Goal: Information Seeking & Learning: Check status

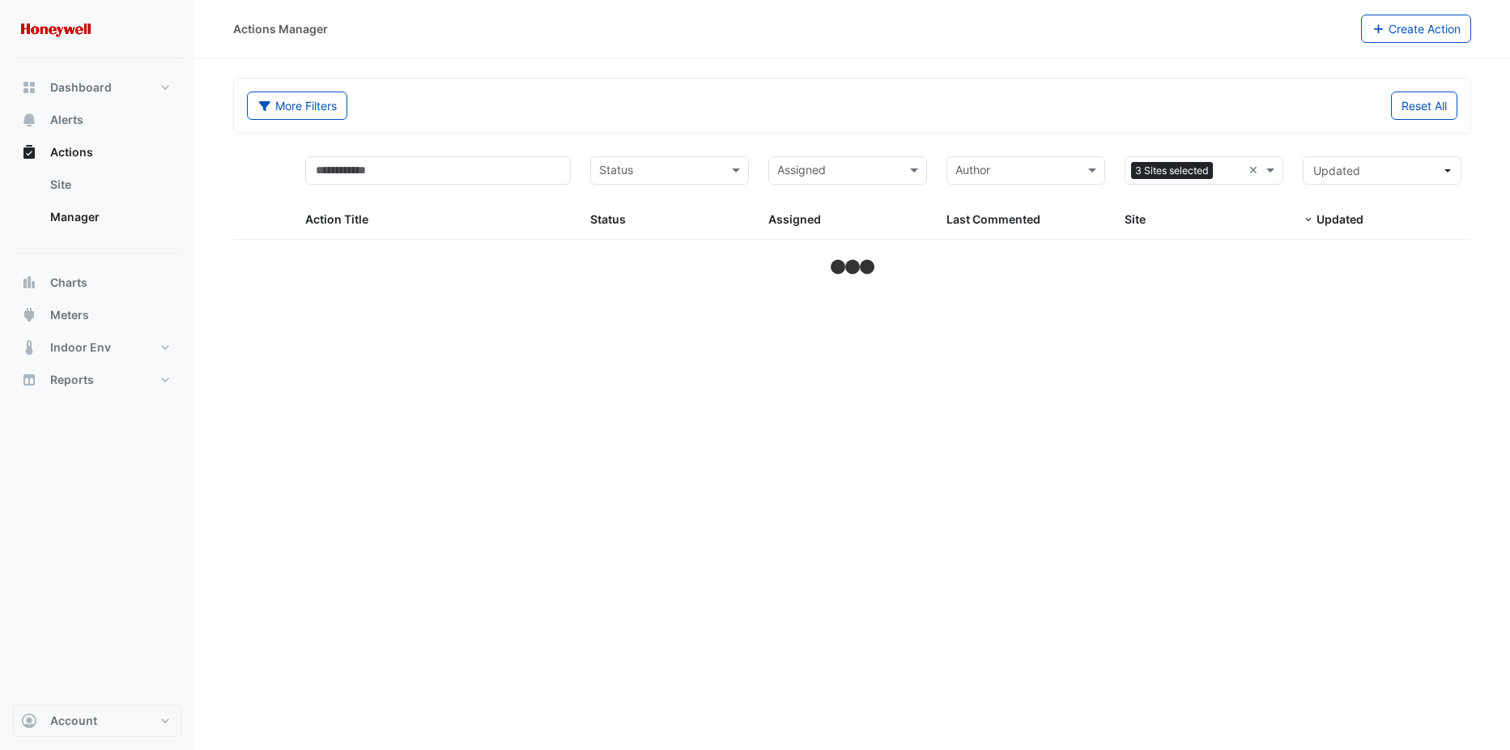
select select "***"
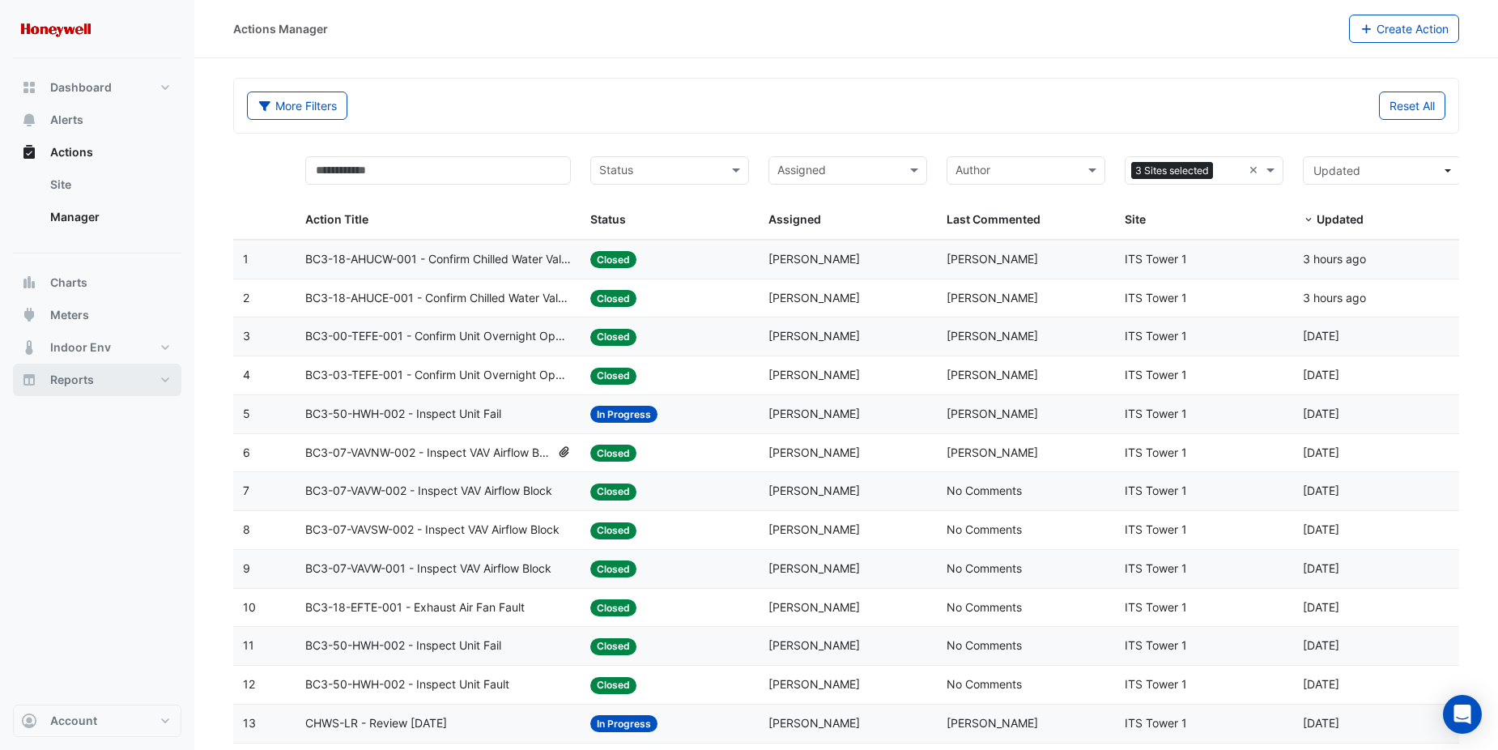
click at [90, 373] on span "Reports" at bounding box center [72, 380] width 44 height 16
select select "***"
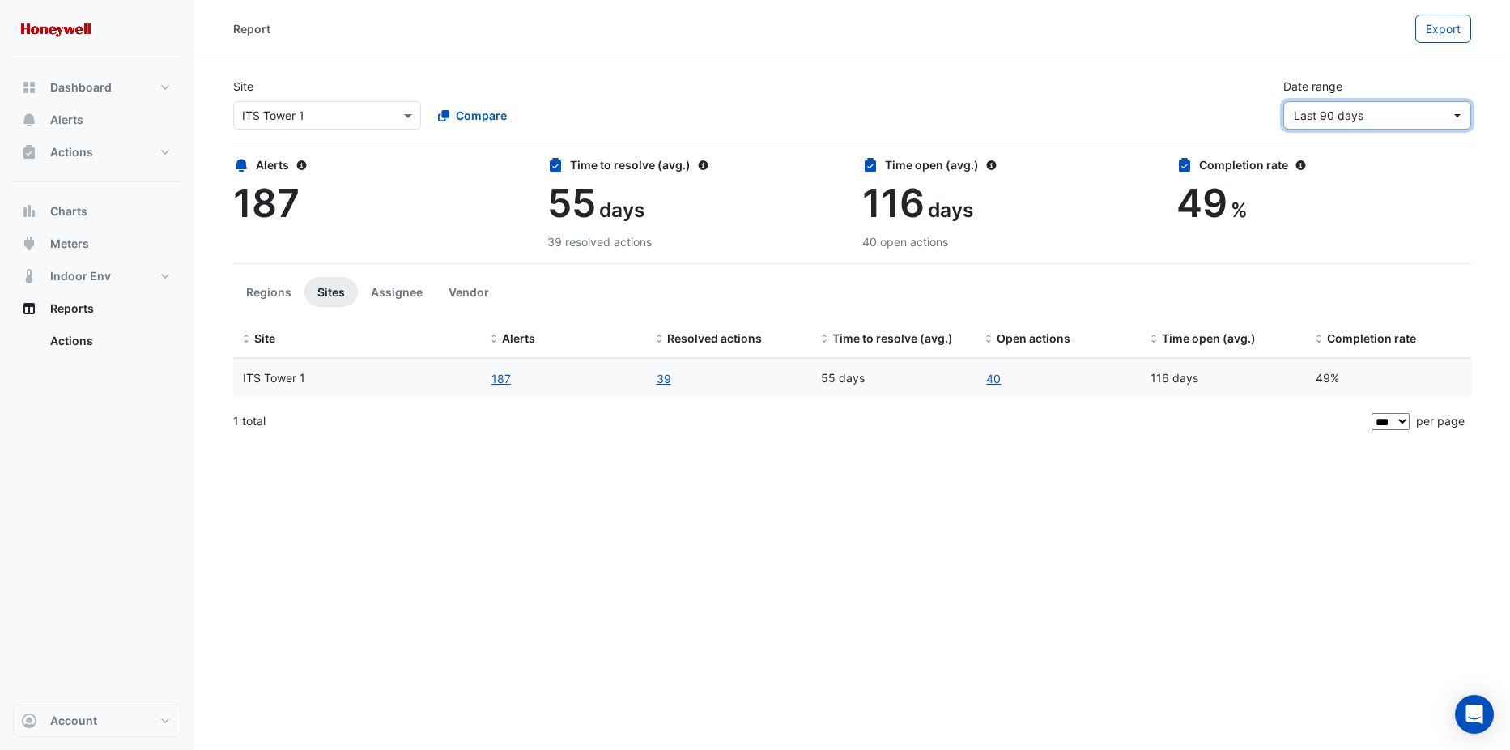
click at [1423, 113] on span "Last 90 days" at bounding box center [1372, 115] width 157 height 17
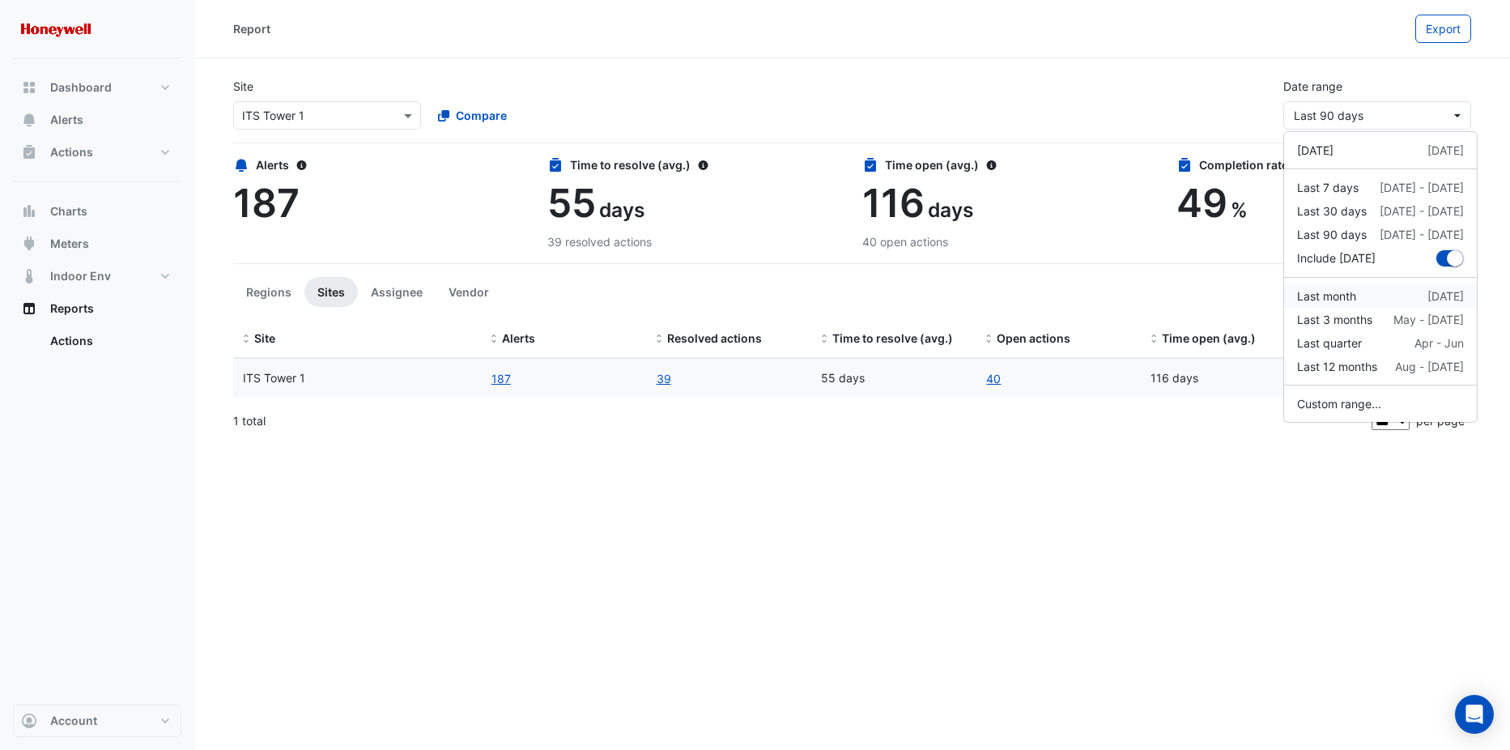
click at [1379, 296] on div "Last month [DATE]" at bounding box center [1380, 295] width 167 height 17
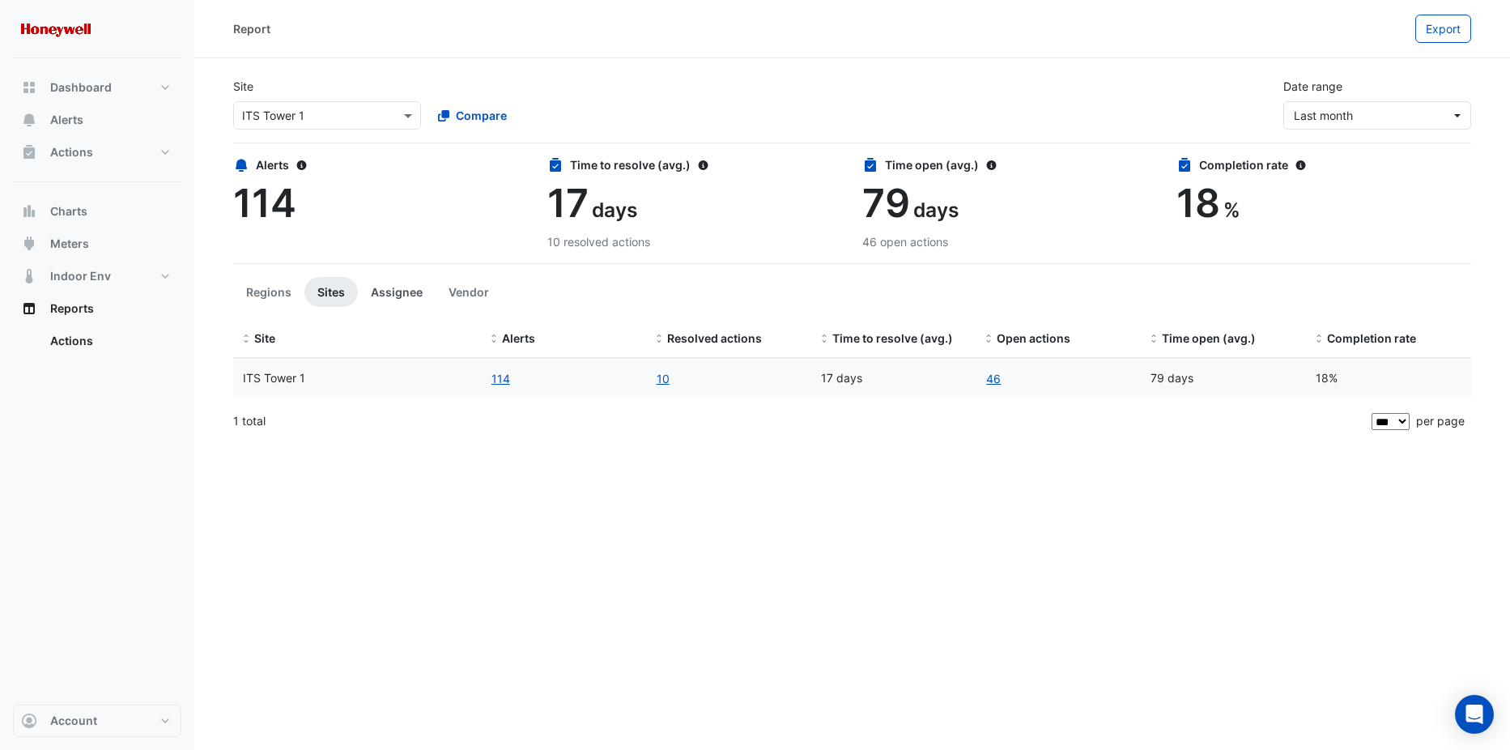
click at [397, 293] on button "Assignee" at bounding box center [397, 292] width 78 height 30
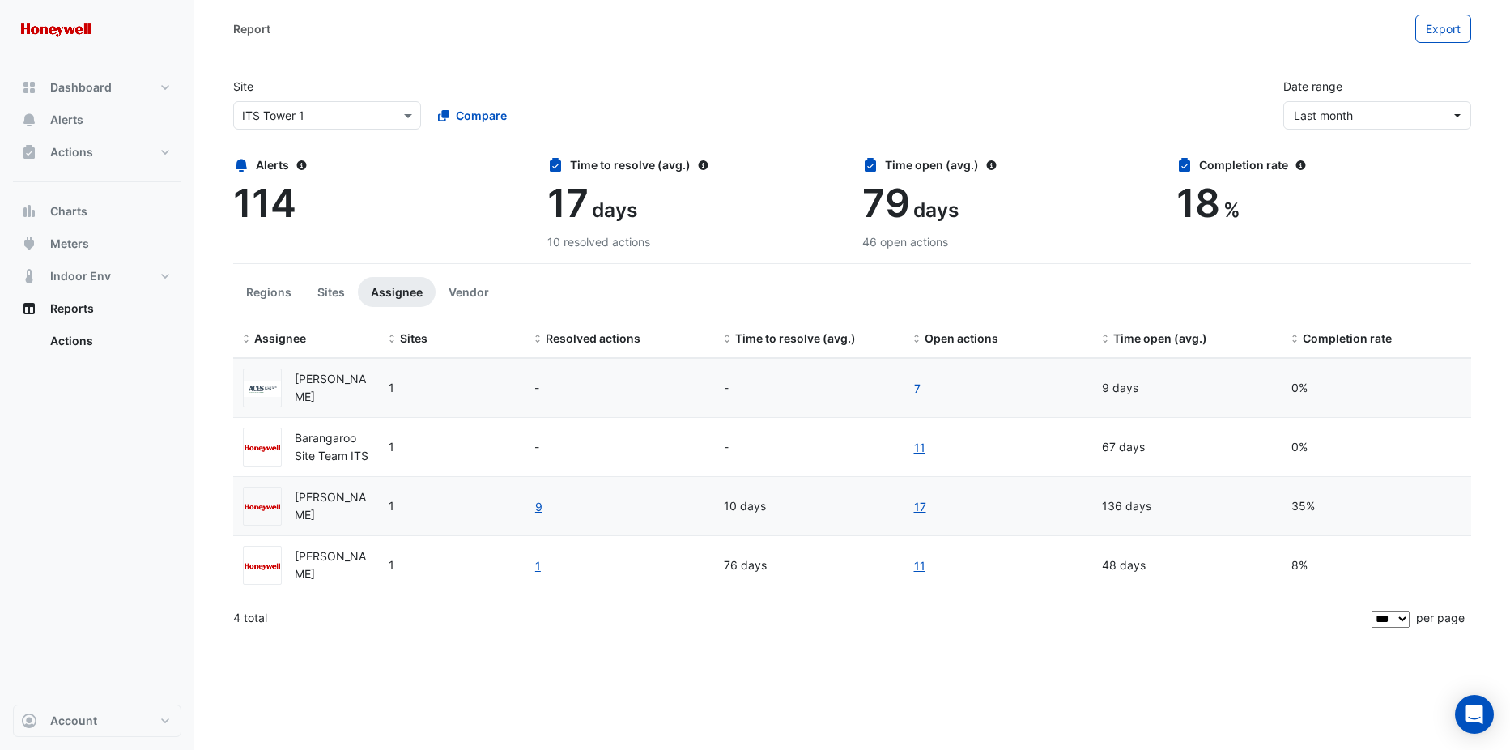
drag, startPoint x: 351, startPoint y: 397, endPoint x: 280, endPoint y: 376, distance: 73.5
click at [280, 376] on div "[PERSON_NAME]" at bounding box center [306, 387] width 126 height 39
click at [168, 477] on div "Dashboard Portfolio Ratings Performance Alerts Actions Site Manager Charts" at bounding box center [97, 381] width 168 height 646
click at [337, 283] on button "Sites" at bounding box center [330, 292] width 53 height 30
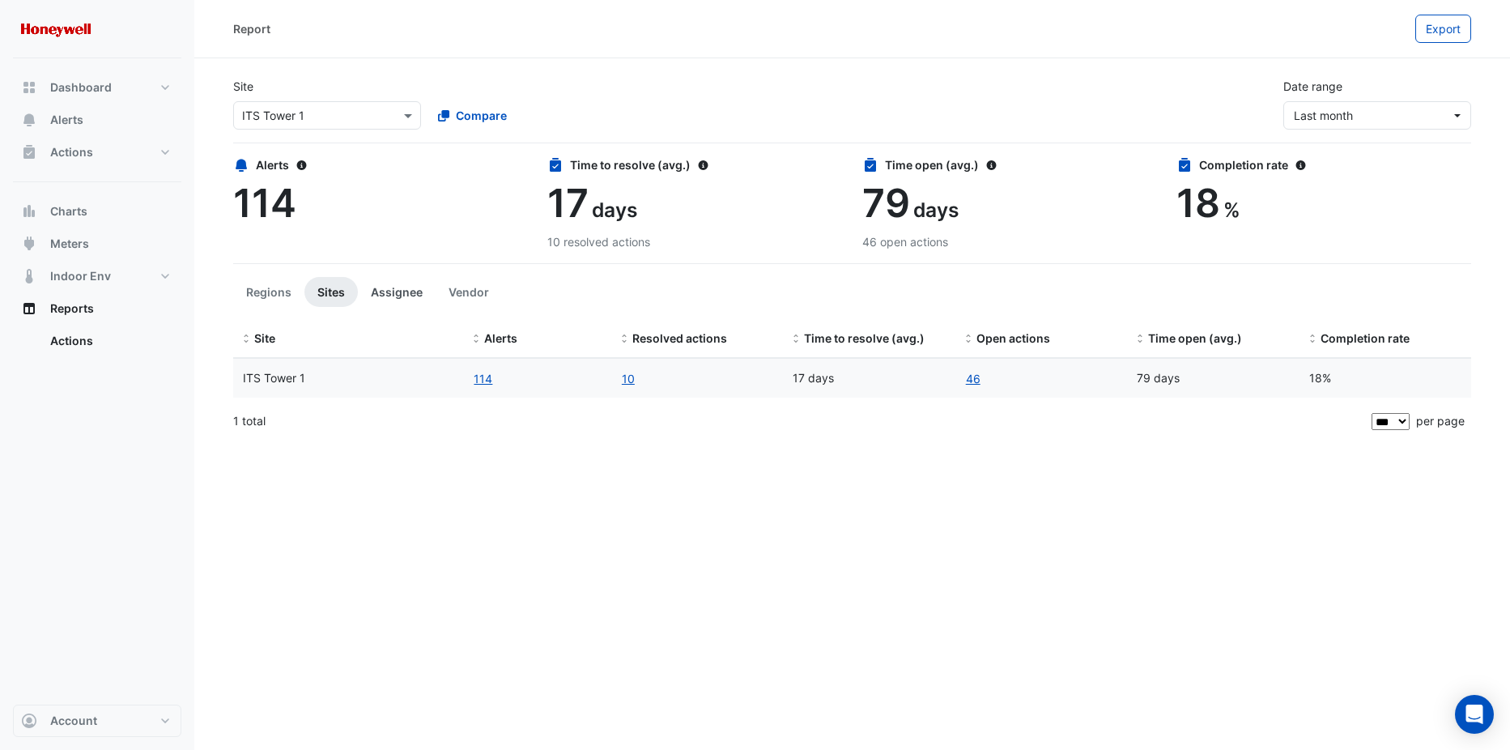
click at [409, 293] on button "Assignee" at bounding box center [397, 292] width 78 height 30
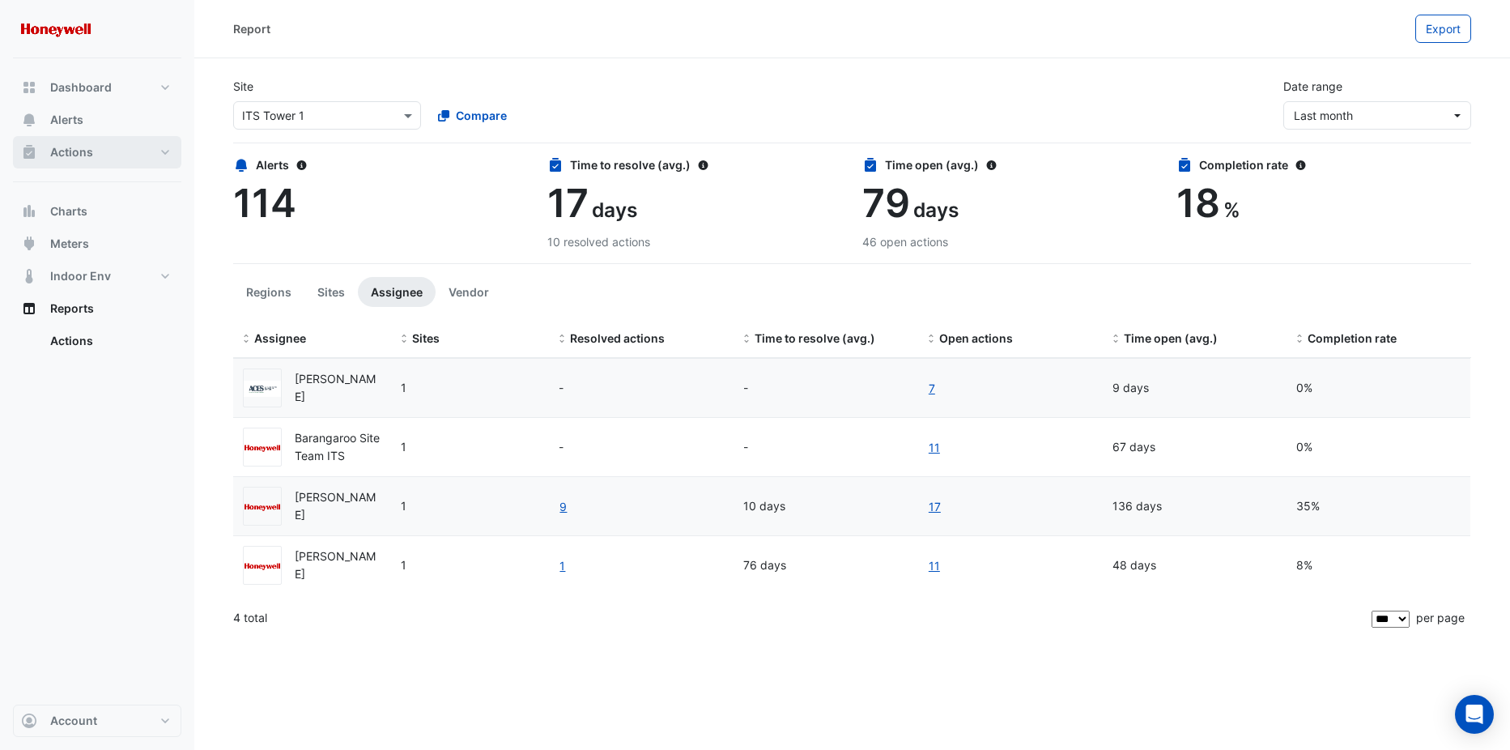
click at [68, 153] on span "Actions" at bounding box center [71, 152] width 43 height 16
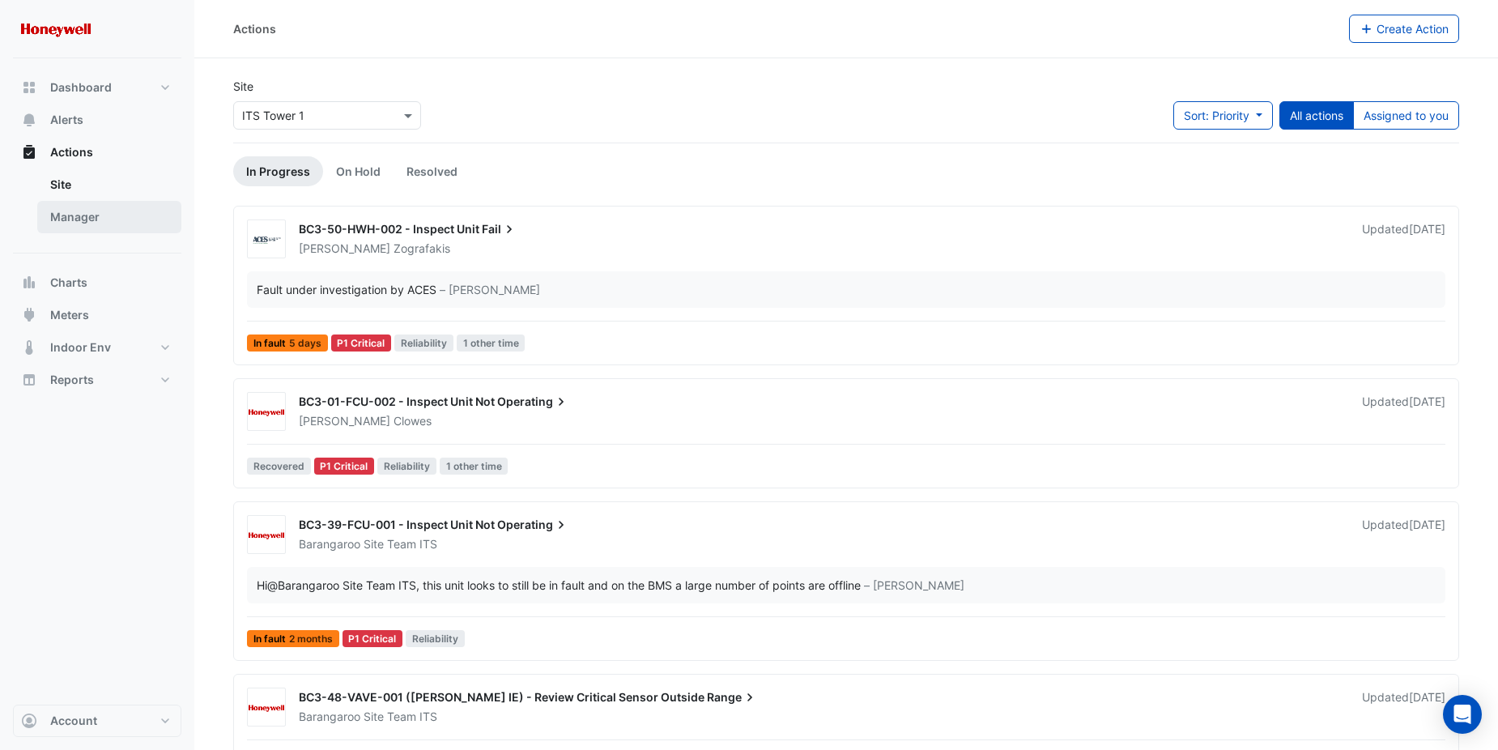
click at [83, 215] on link "Manager" at bounding box center [109, 217] width 144 height 32
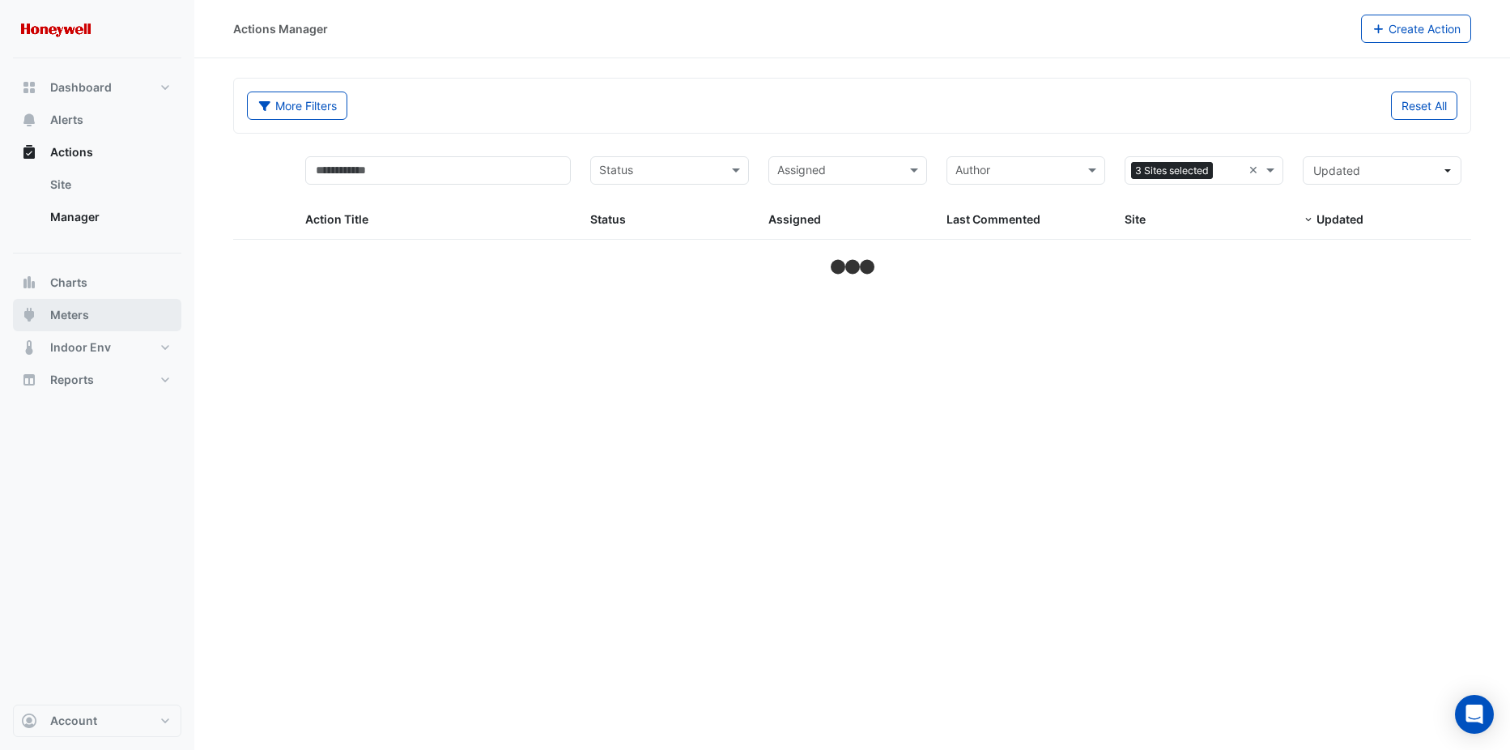
select select "***"
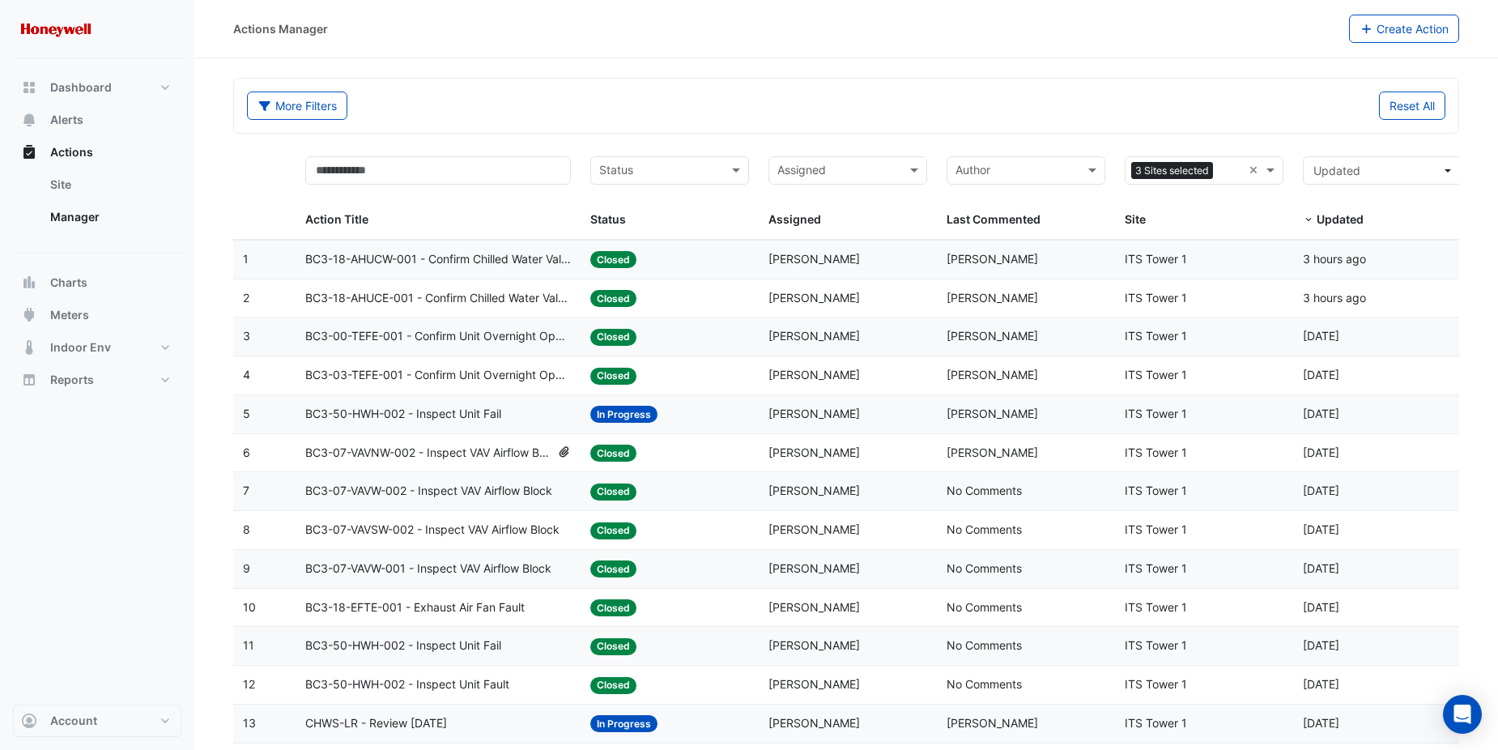
click at [839, 91] on div "More Filters" at bounding box center [541, 105] width 609 height 28
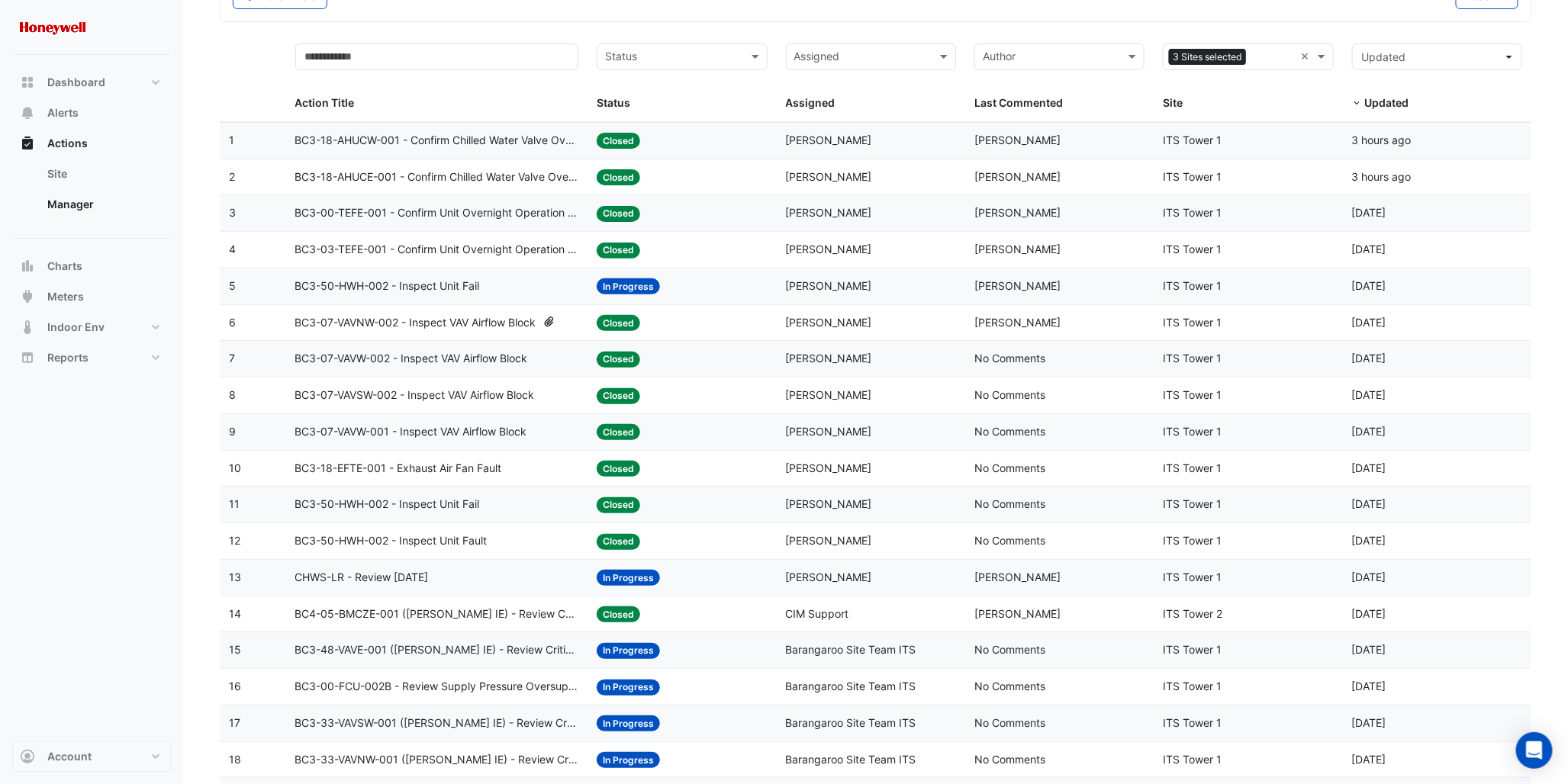
scroll to position [134, 0]
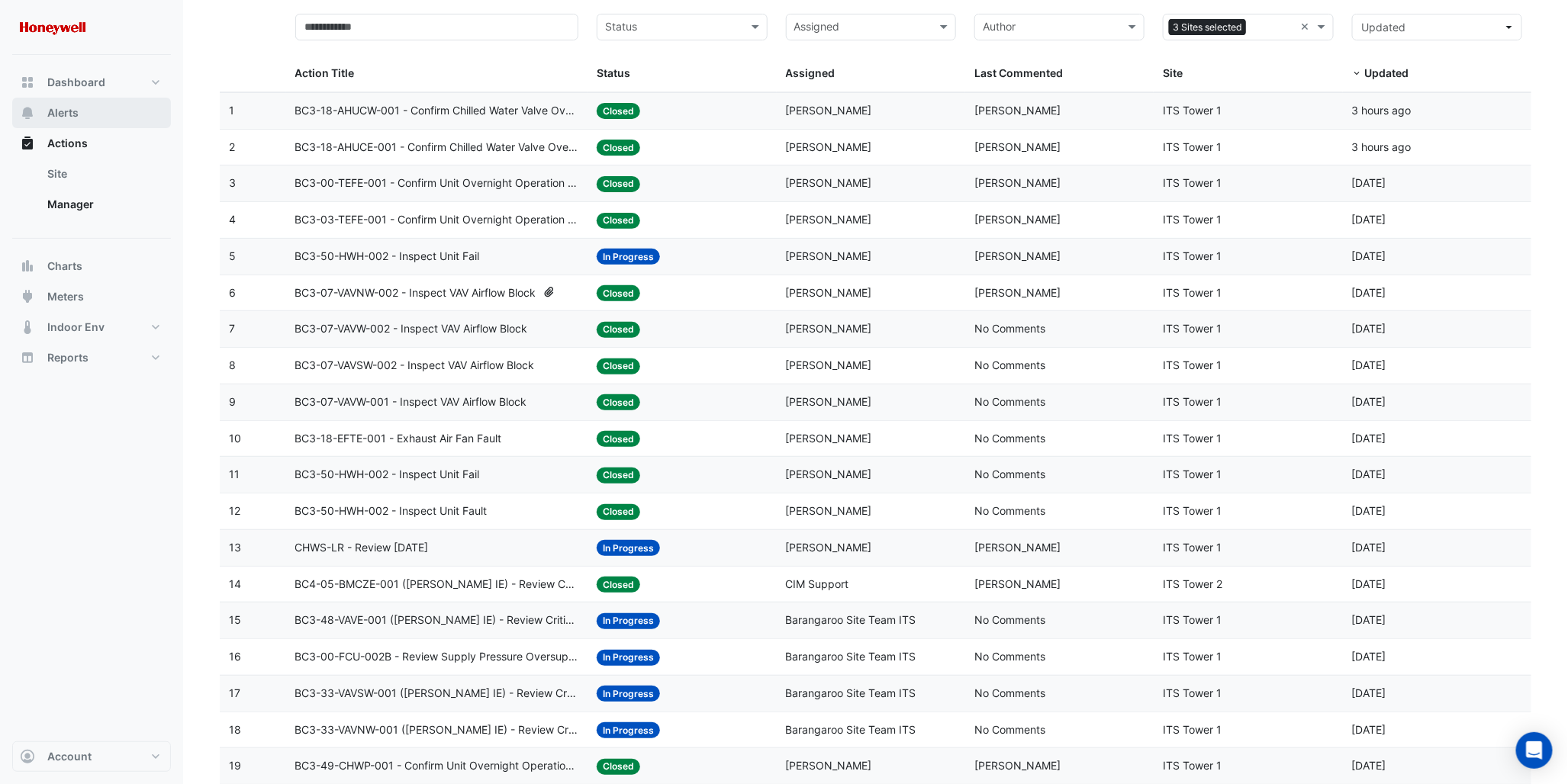
click at [67, 118] on span "Alerts" at bounding box center [62, 113] width 31 height 15
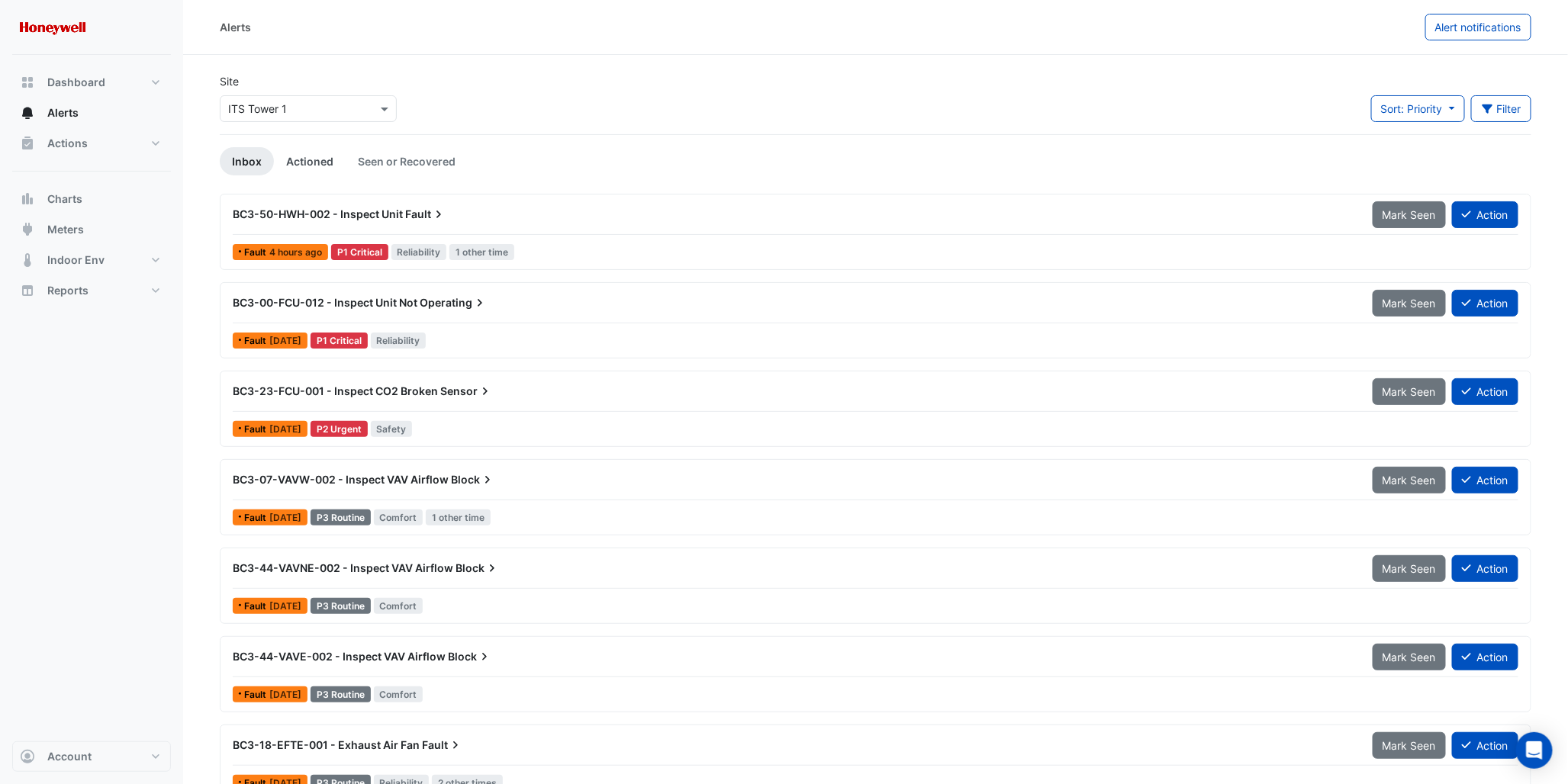
click at [299, 157] on link "Actioned" at bounding box center [310, 161] width 72 height 28
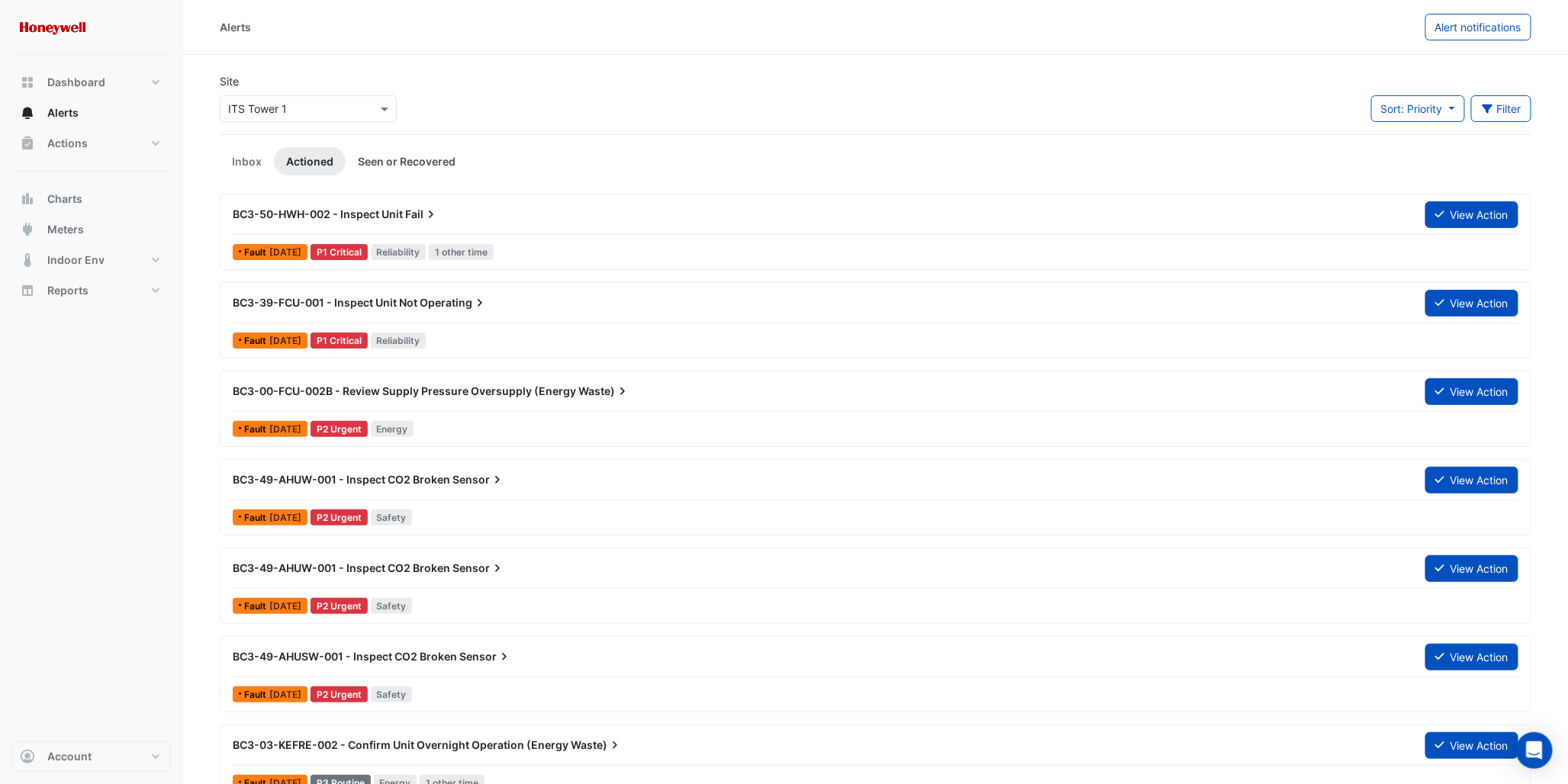
click at [375, 169] on link "Seen or Recovered" at bounding box center [407, 161] width 122 height 28
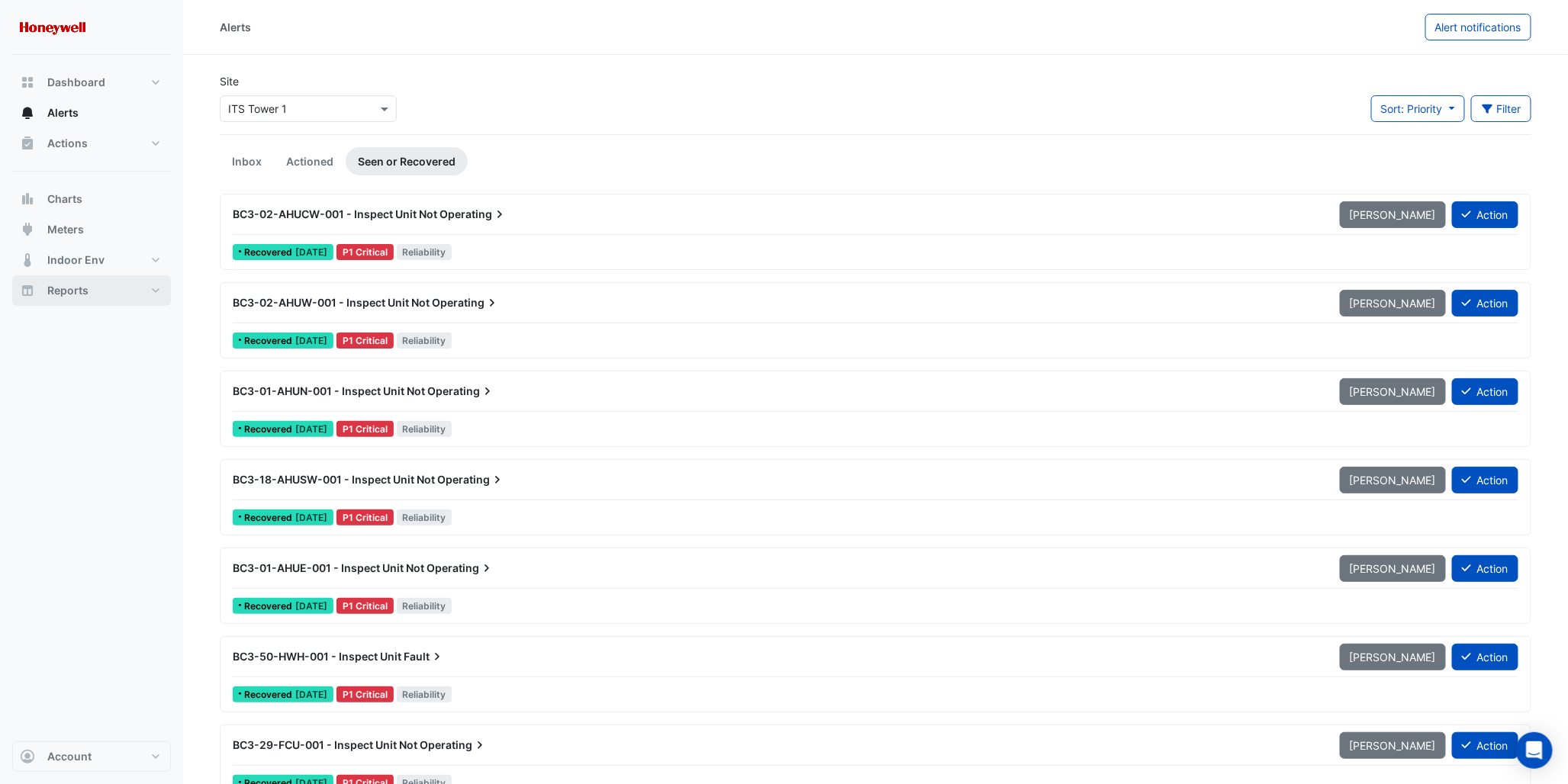
click at [74, 298] on span "Reports" at bounding box center [68, 290] width 41 height 15
select select "***"
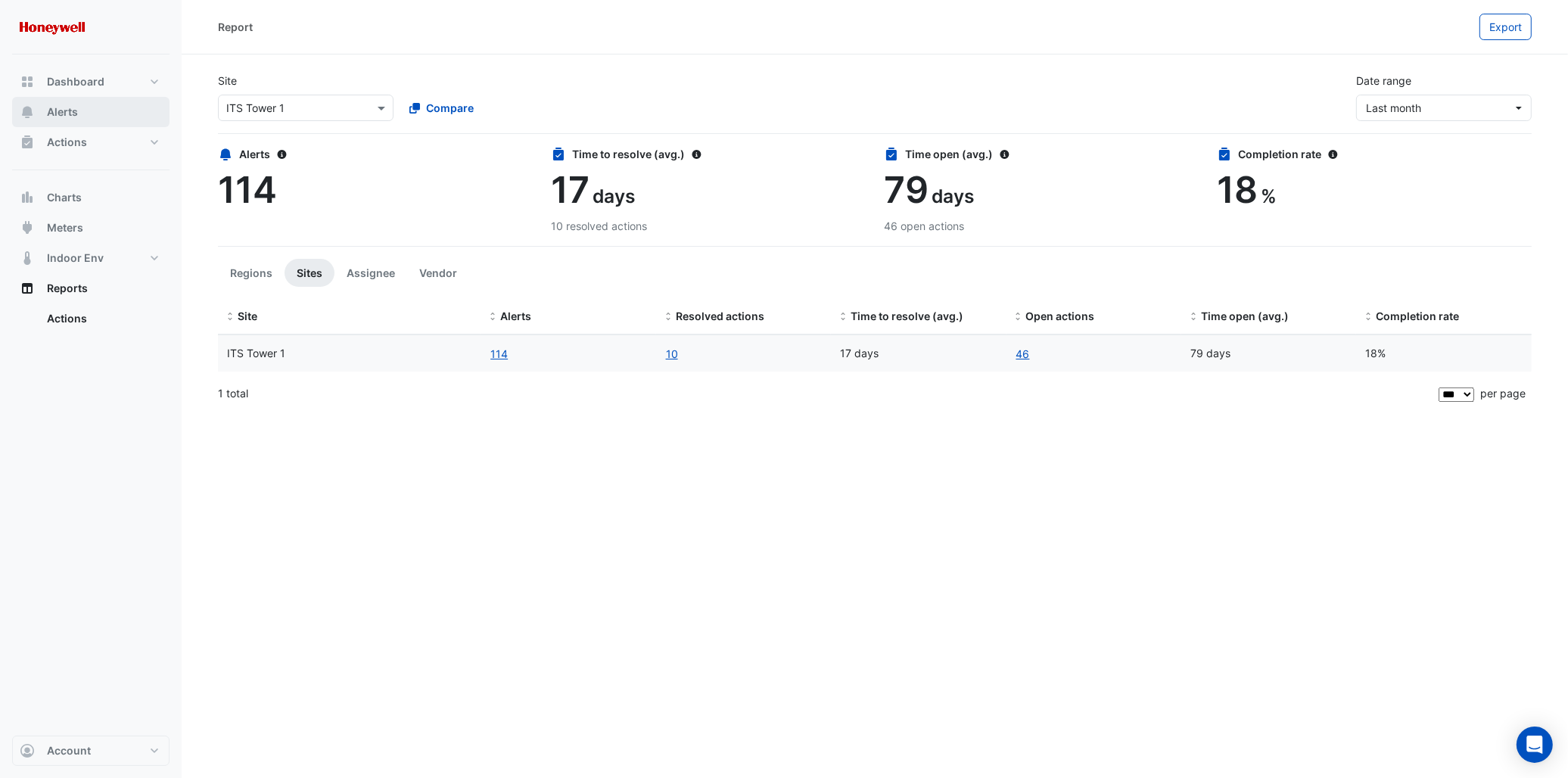
click at [84, 117] on button "Alerts" at bounding box center [91, 112] width 157 height 30
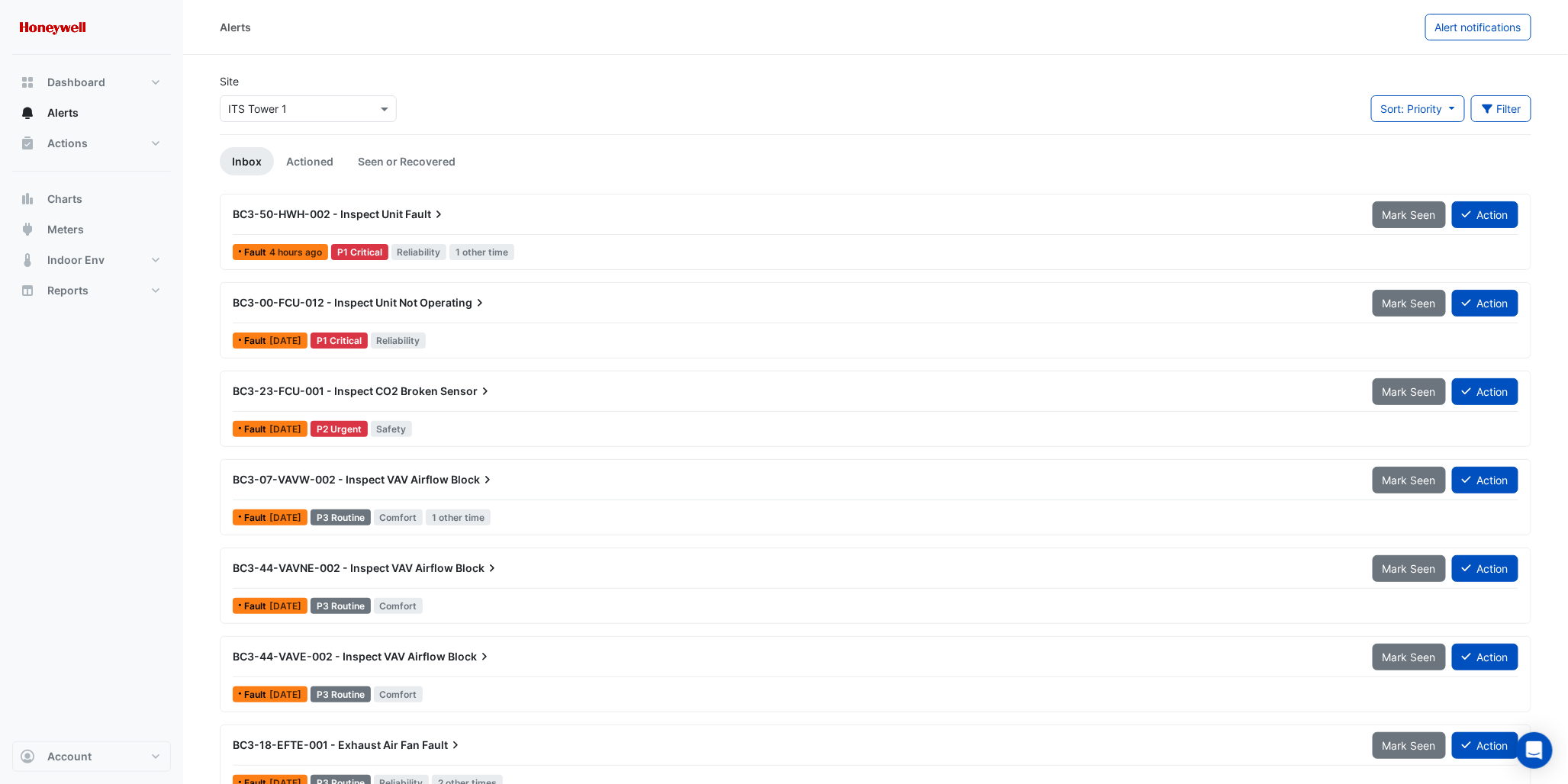
click at [628, 171] on ul "Inbox Actioned Seen or Recovered" at bounding box center [875, 161] width 1312 height 28
click at [67, 142] on span "Actions" at bounding box center [67, 143] width 41 height 15
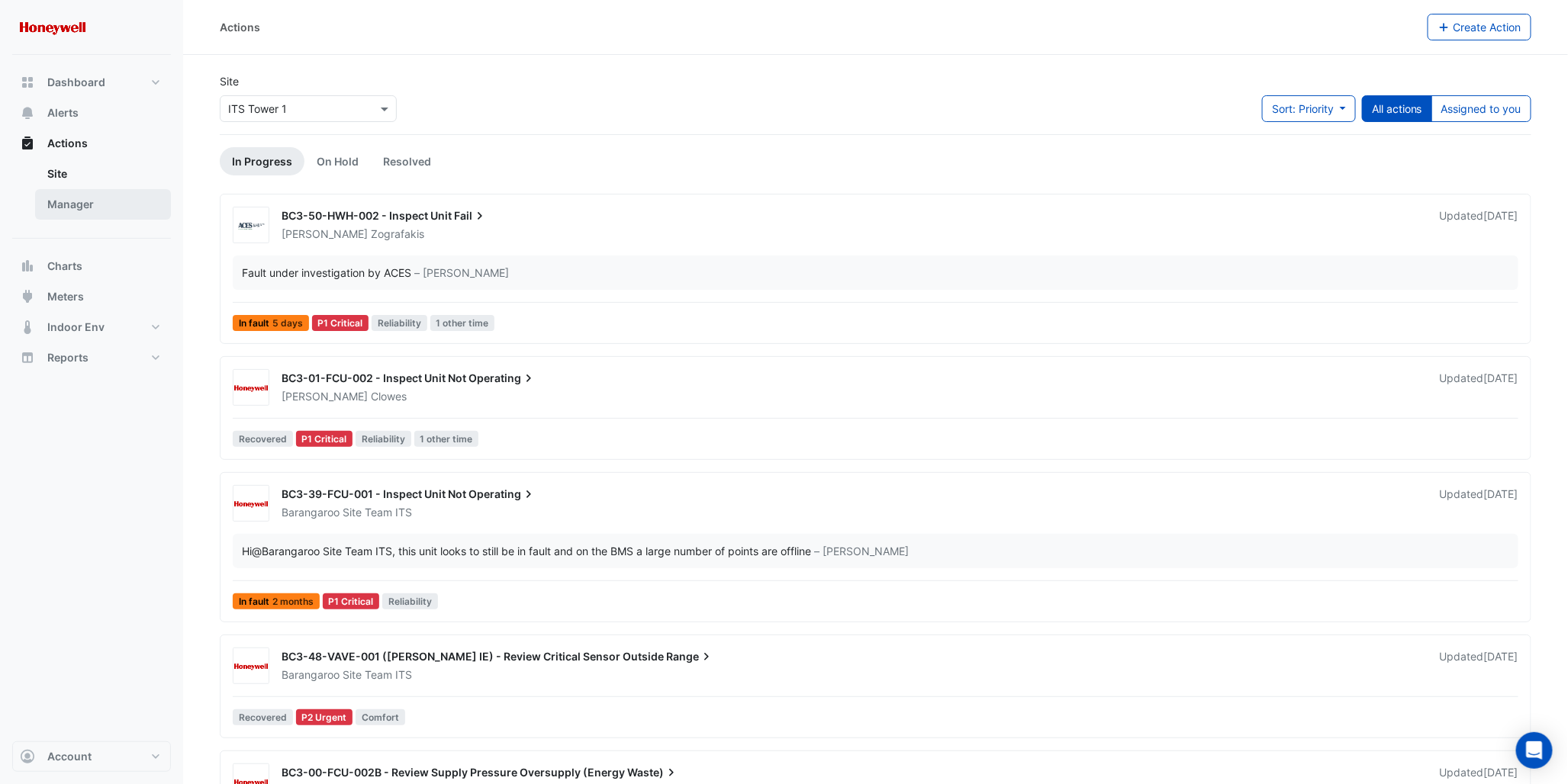
click at [55, 203] on link "Manager" at bounding box center [103, 204] width 136 height 30
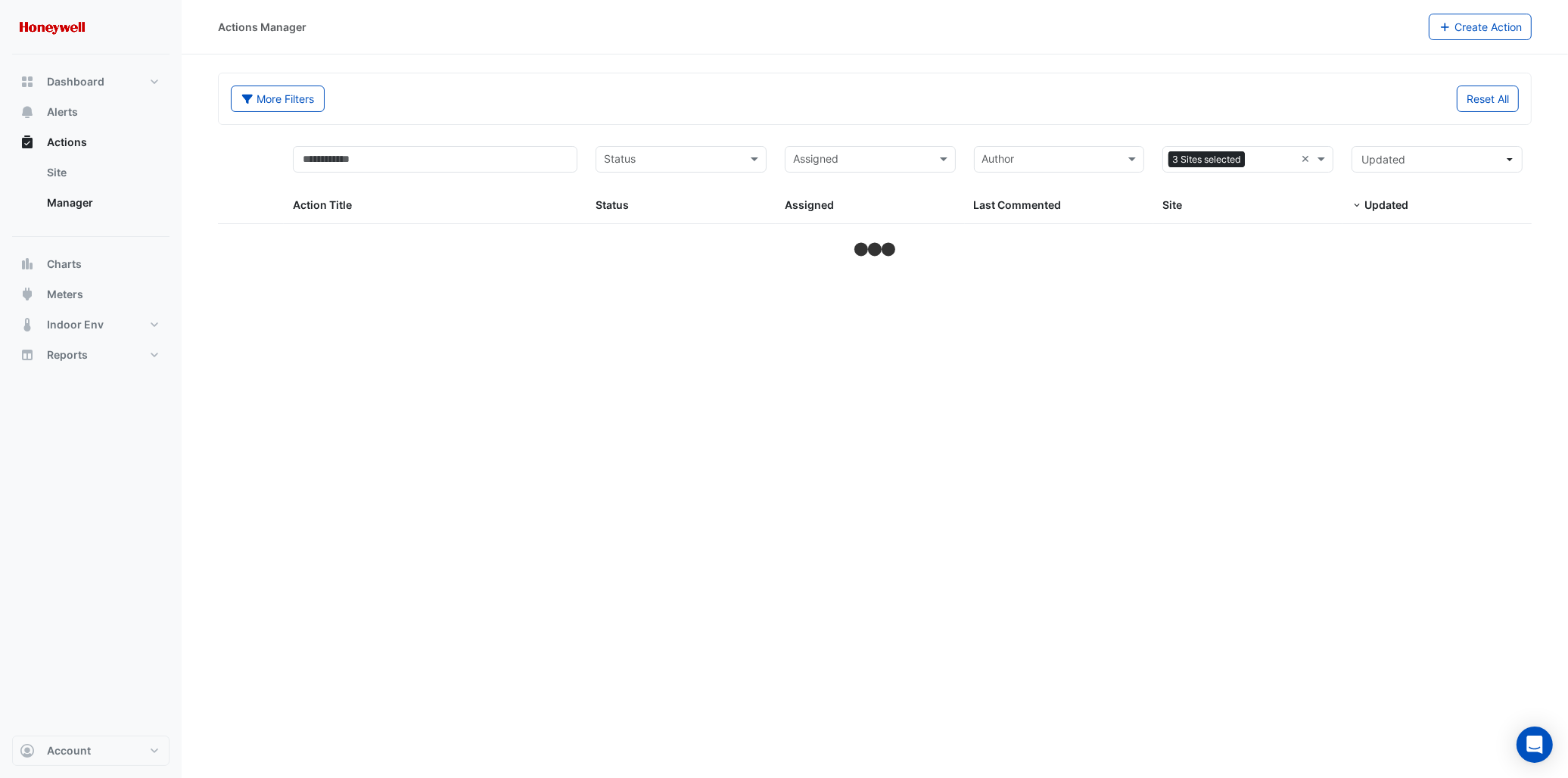
select select "***"
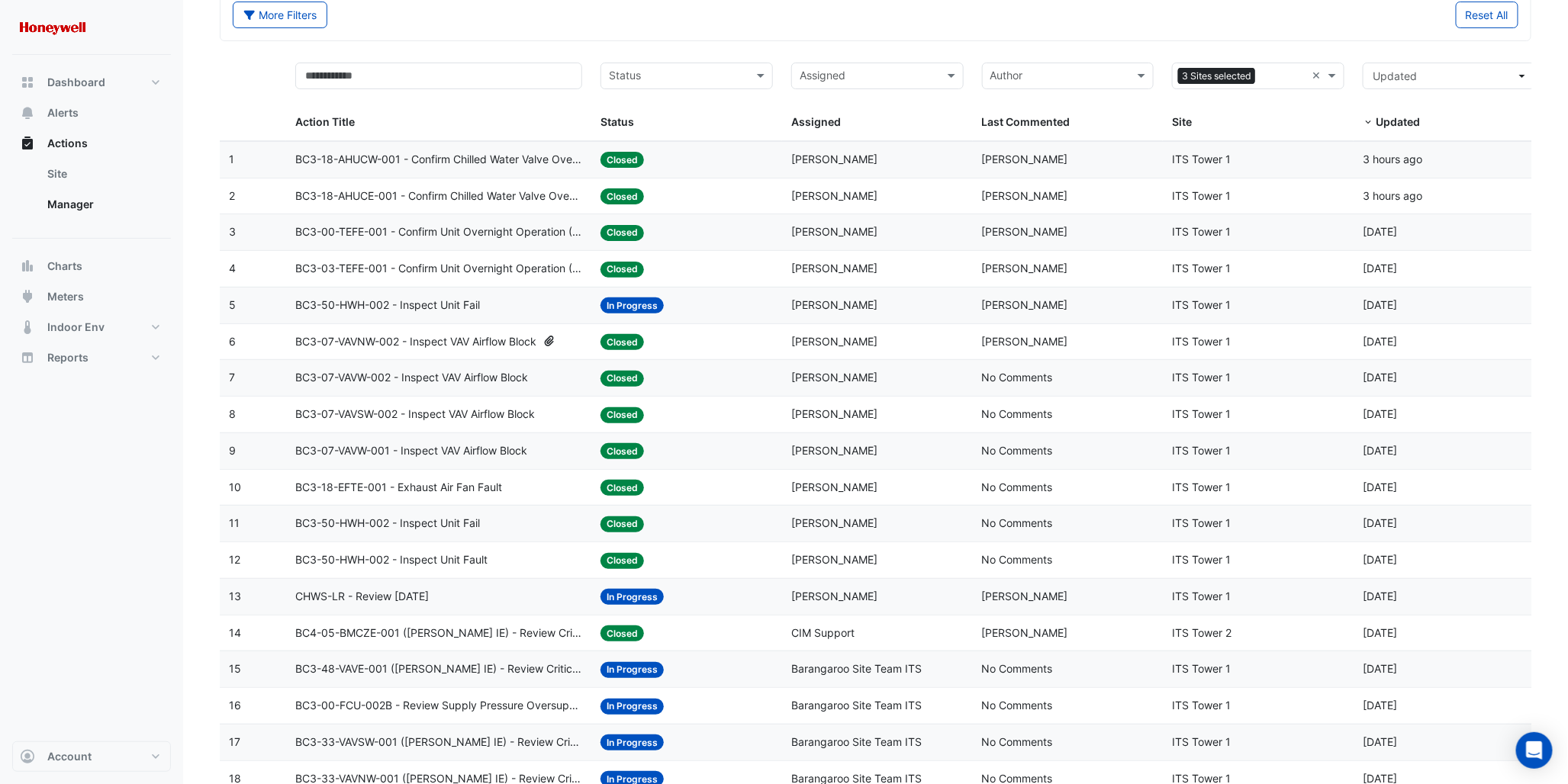
scroll to position [170, 0]
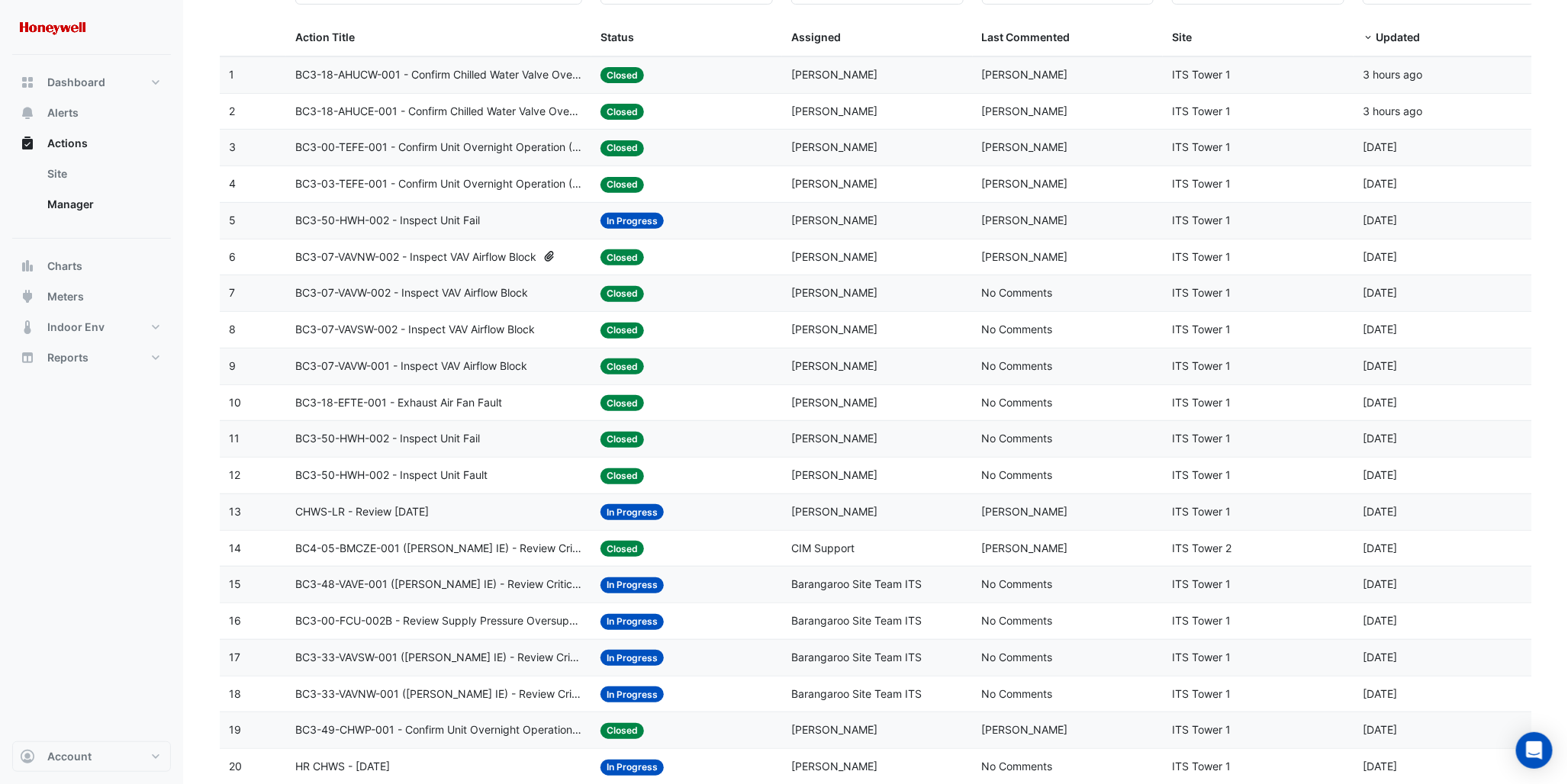
click at [292, 559] on div "14 Action Title: BC4-05-BMCZE-001 ([PERSON_NAME] IE) - Review Critical Sensor O…" at bounding box center [881, 548] width 1324 height 36
click at [168, 542] on div "Dashboard Portfolio Ratings Performance Alerts Actions Site Manager Charts" at bounding box center [91, 398] width 158 height 687
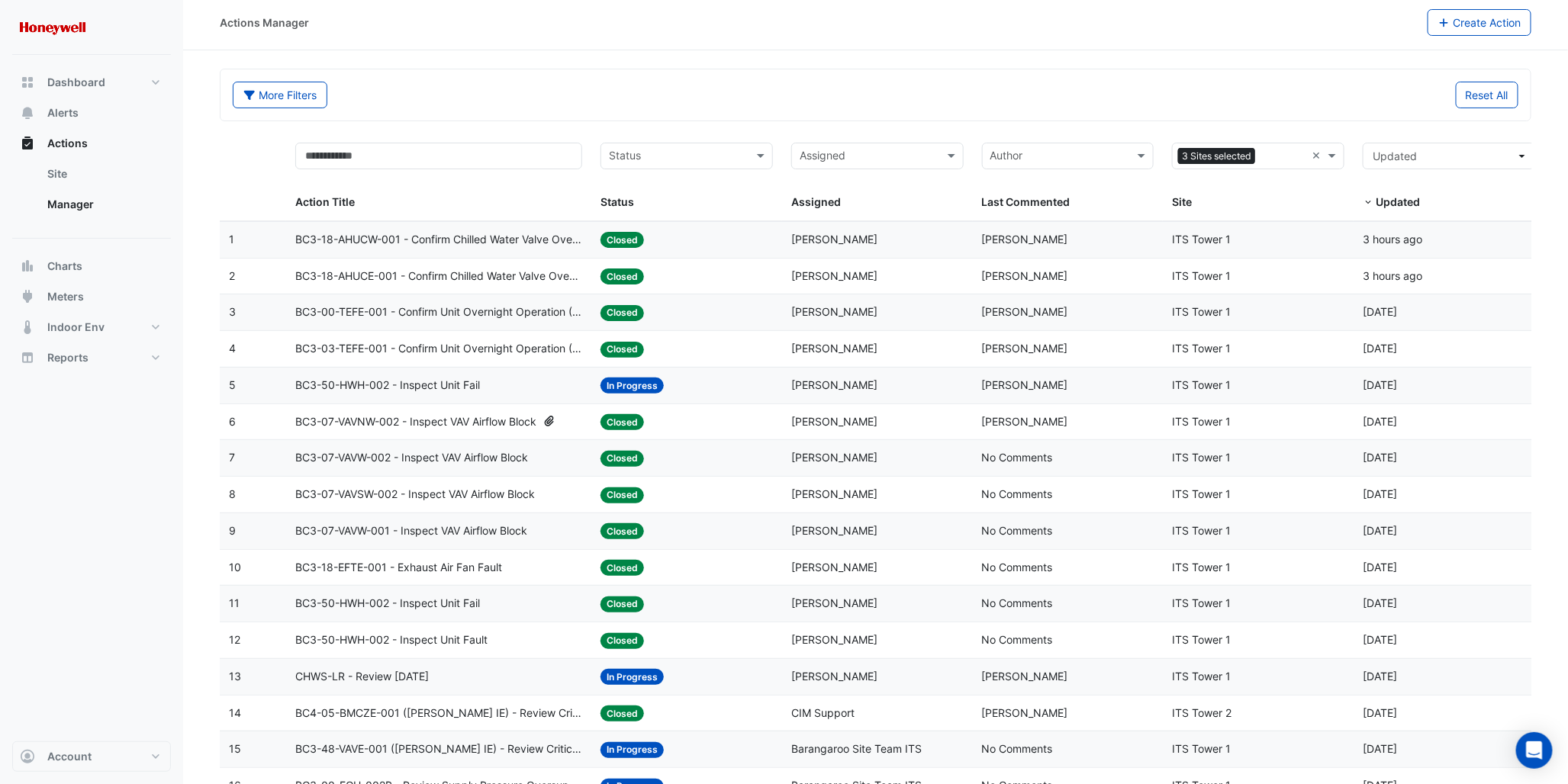
scroll to position [0, 0]
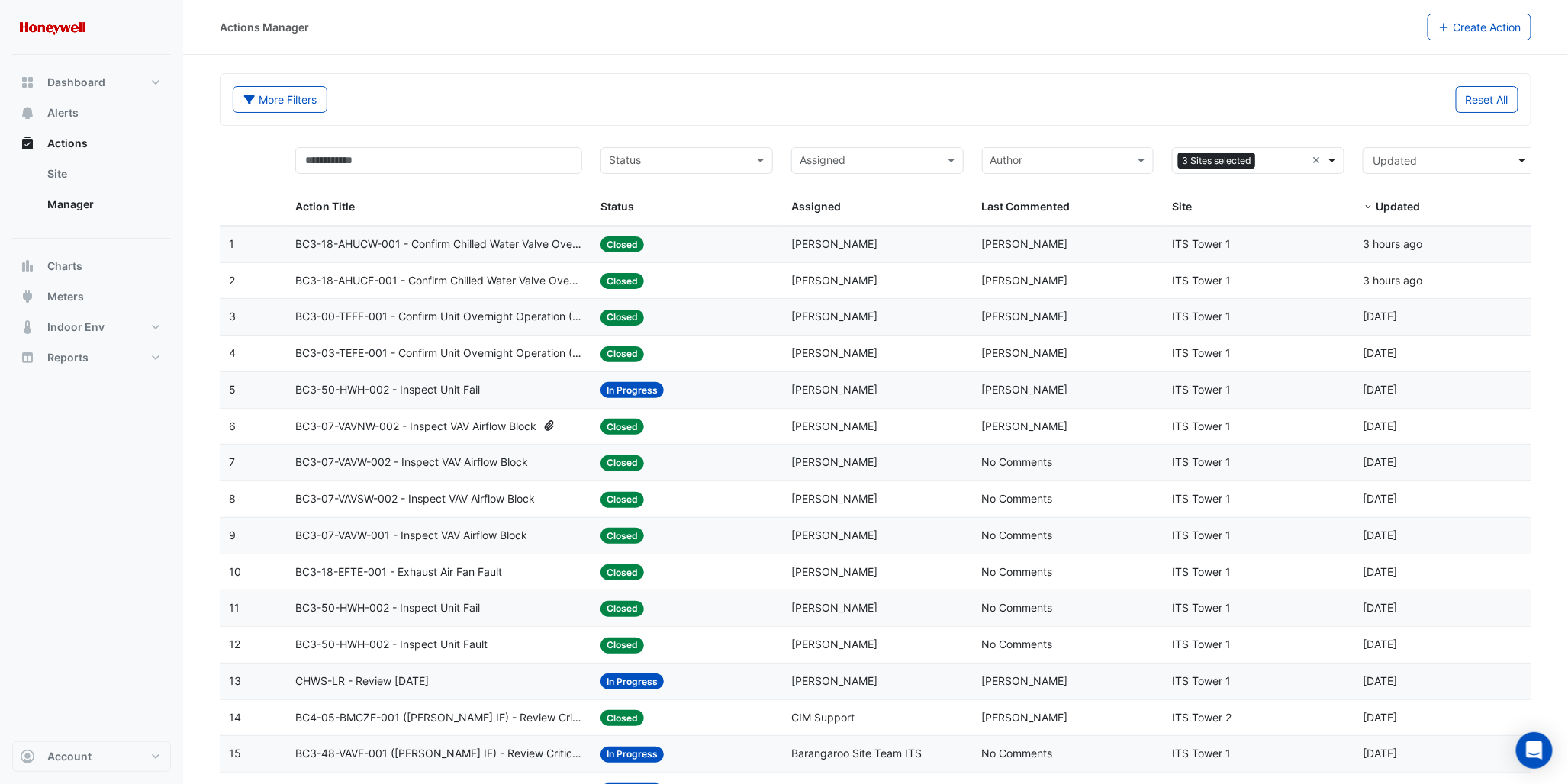
click at [1333, 165] on span at bounding box center [1333, 160] width 19 height 18
click at [1331, 161] on span at bounding box center [1333, 160] width 19 height 18
click at [1332, 158] on span at bounding box center [1333, 160] width 19 height 18
click at [1266, 192] on div "ITS Tower 1" at bounding box center [1257, 192] width 171 height 22
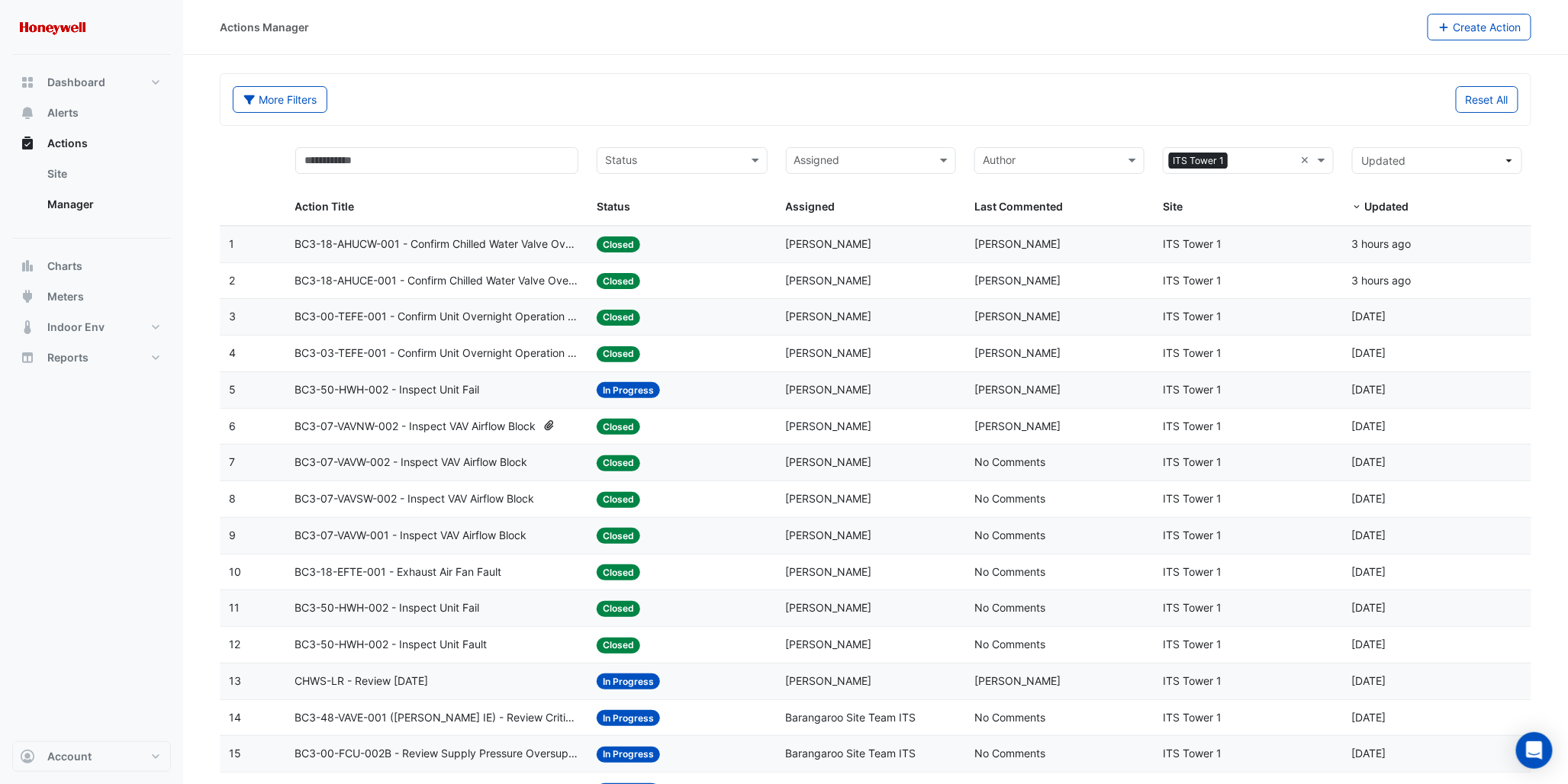
click at [1058, 98] on div "Reset All" at bounding box center [1201, 99] width 652 height 26
click at [1328, 158] on span at bounding box center [1323, 160] width 19 height 18
click at [1266, 212] on div "ITS Tower 2" at bounding box center [1248, 215] width 169 height 22
click at [1317, 162] on span at bounding box center [1323, 160] width 19 height 18
click at [1266, 210] on div "ITS Tower 2" at bounding box center [1248, 215] width 169 height 22
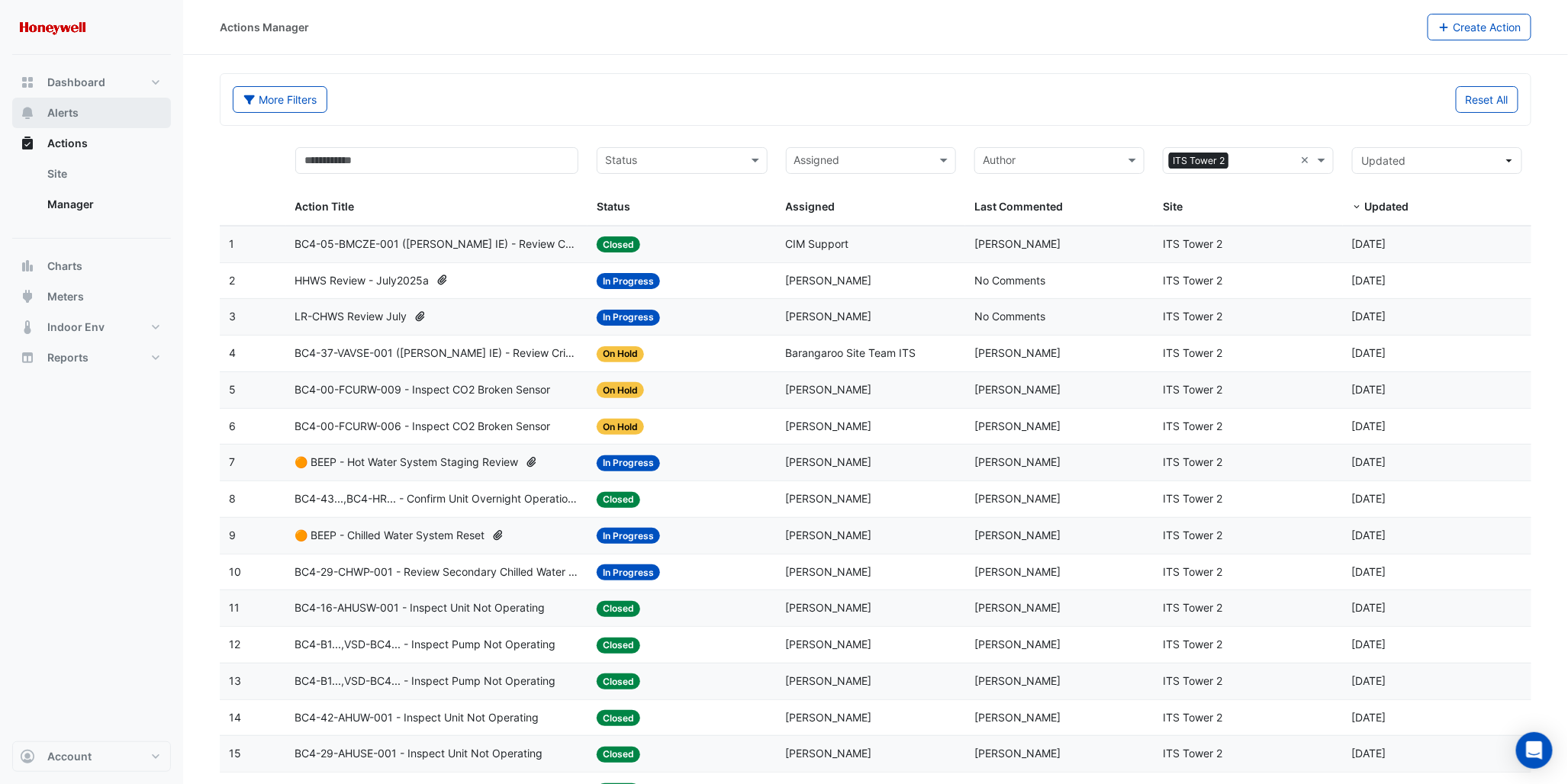
click at [99, 114] on button "Alerts" at bounding box center [91, 113] width 158 height 30
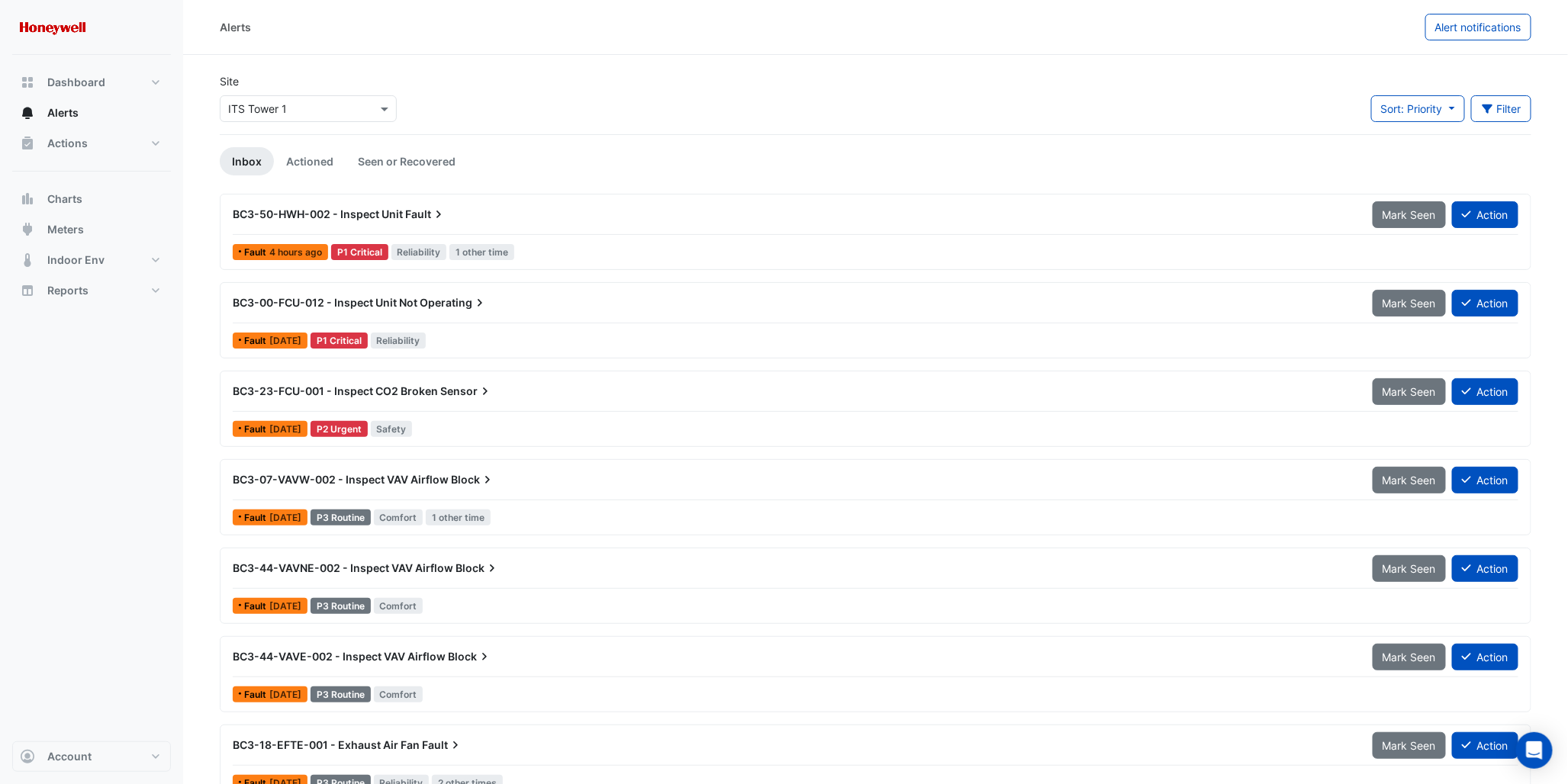
click at [1422, 23] on span "Alert notifications" at bounding box center [1478, 27] width 86 height 13
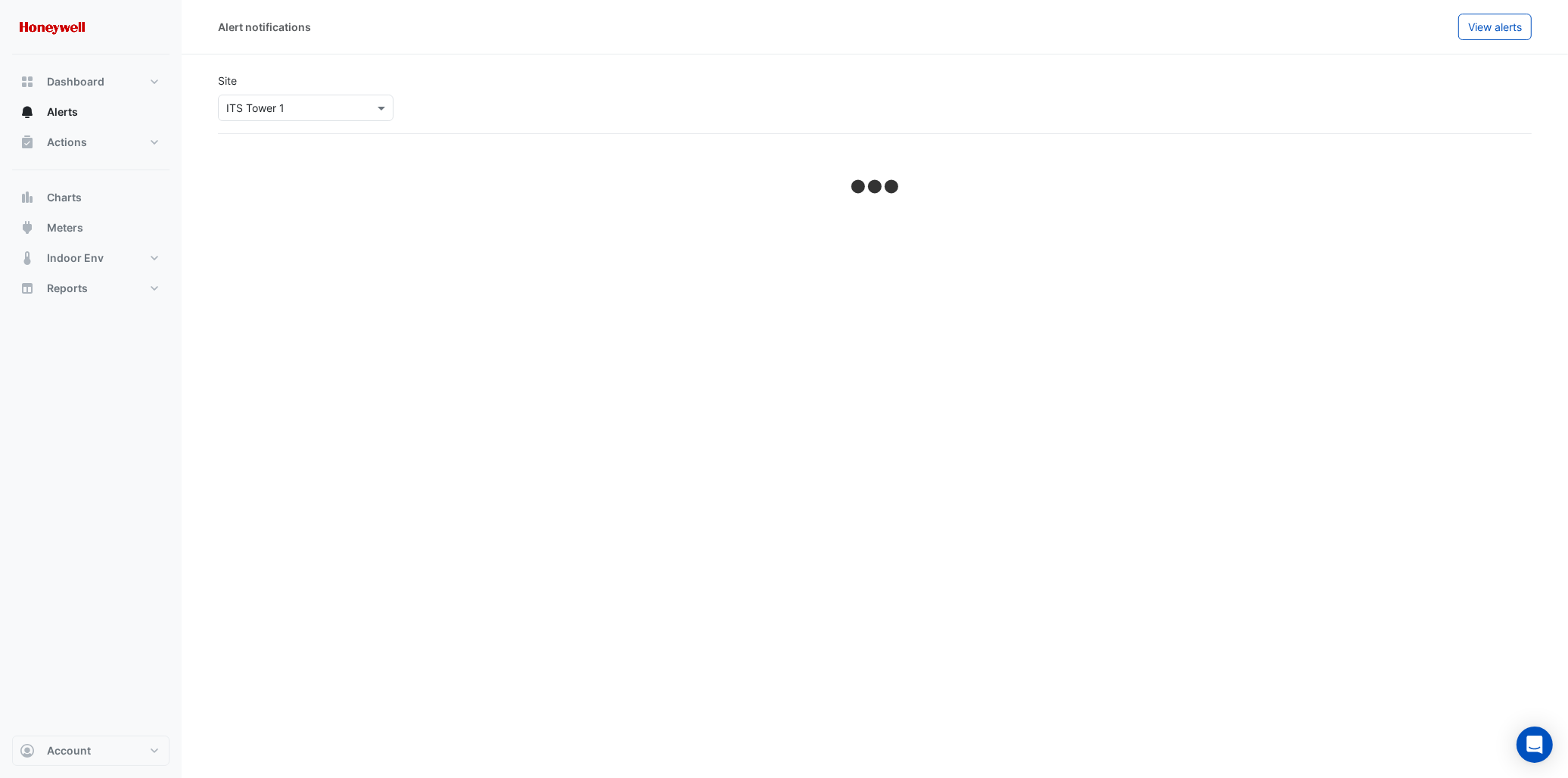
select select "******"
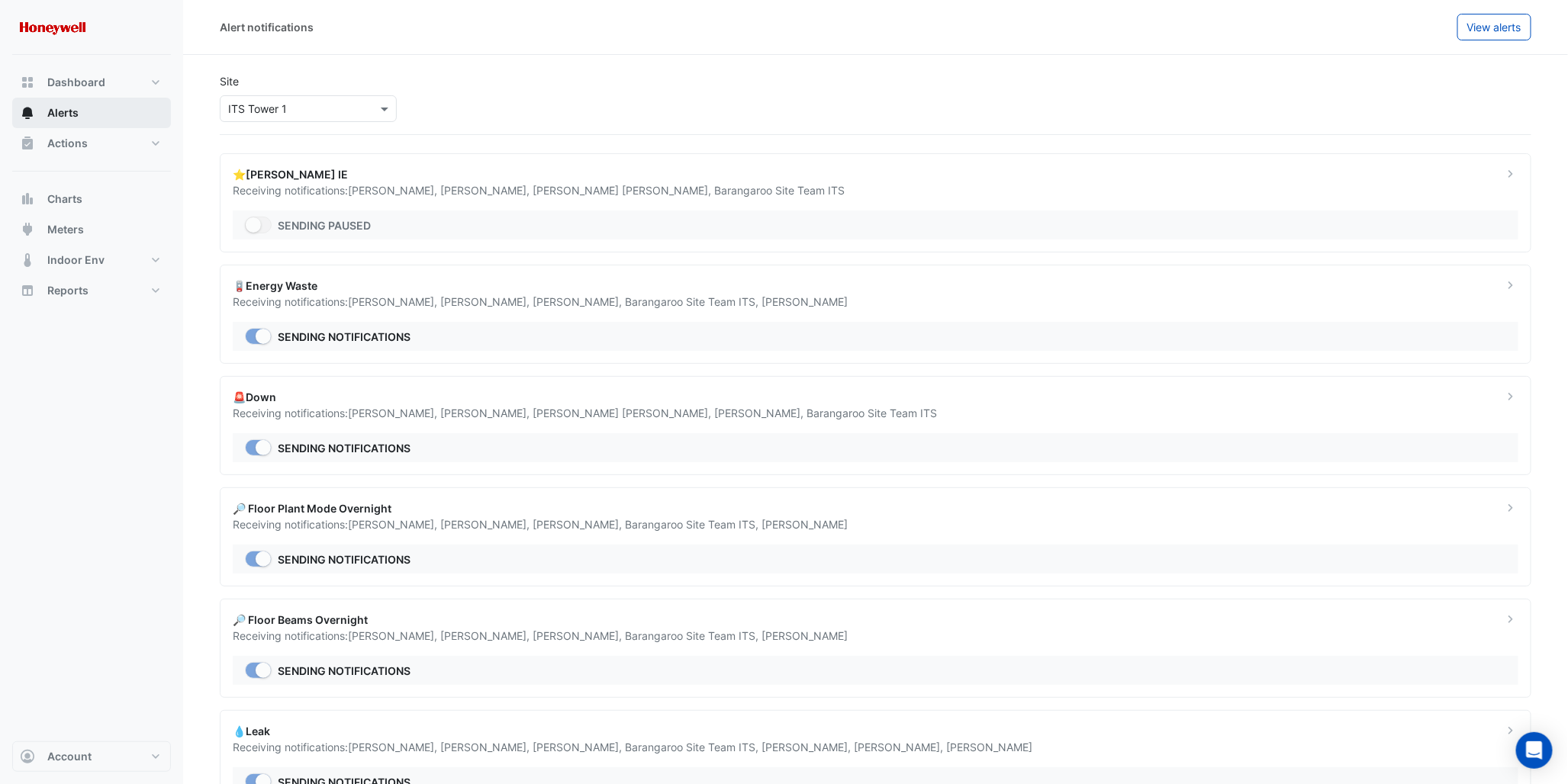
click at [47, 115] on span "Alerts" at bounding box center [62, 113] width 31 height 15
click at [283, 174] on div "⭐[PERSON_NAME] IE" at bounding box center [858, 173] width 1251 height 16
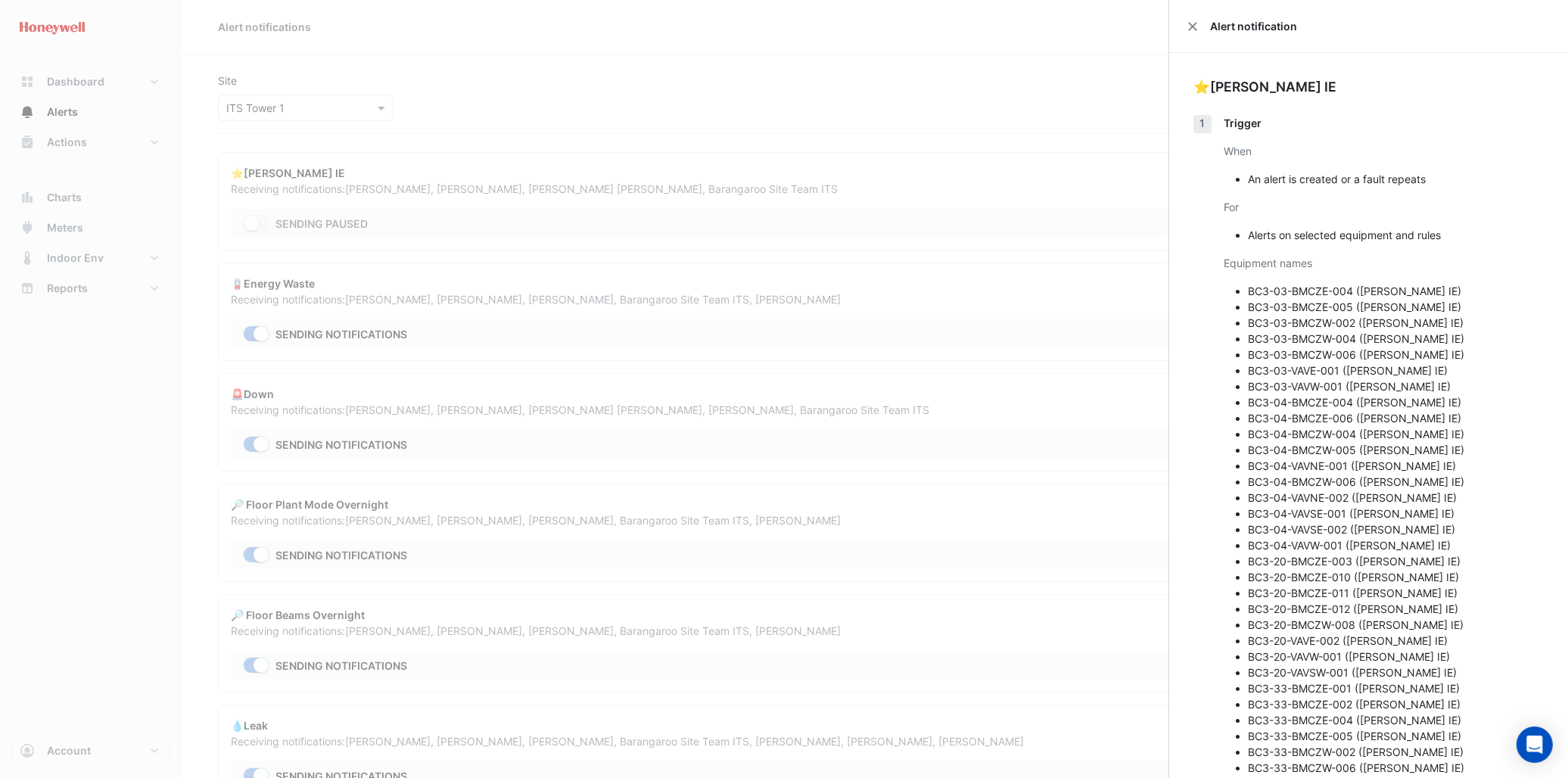
click at [778, 108] on ngb-offcanvas-backdrop at bounding box center [784, 389] width 1568 height 778
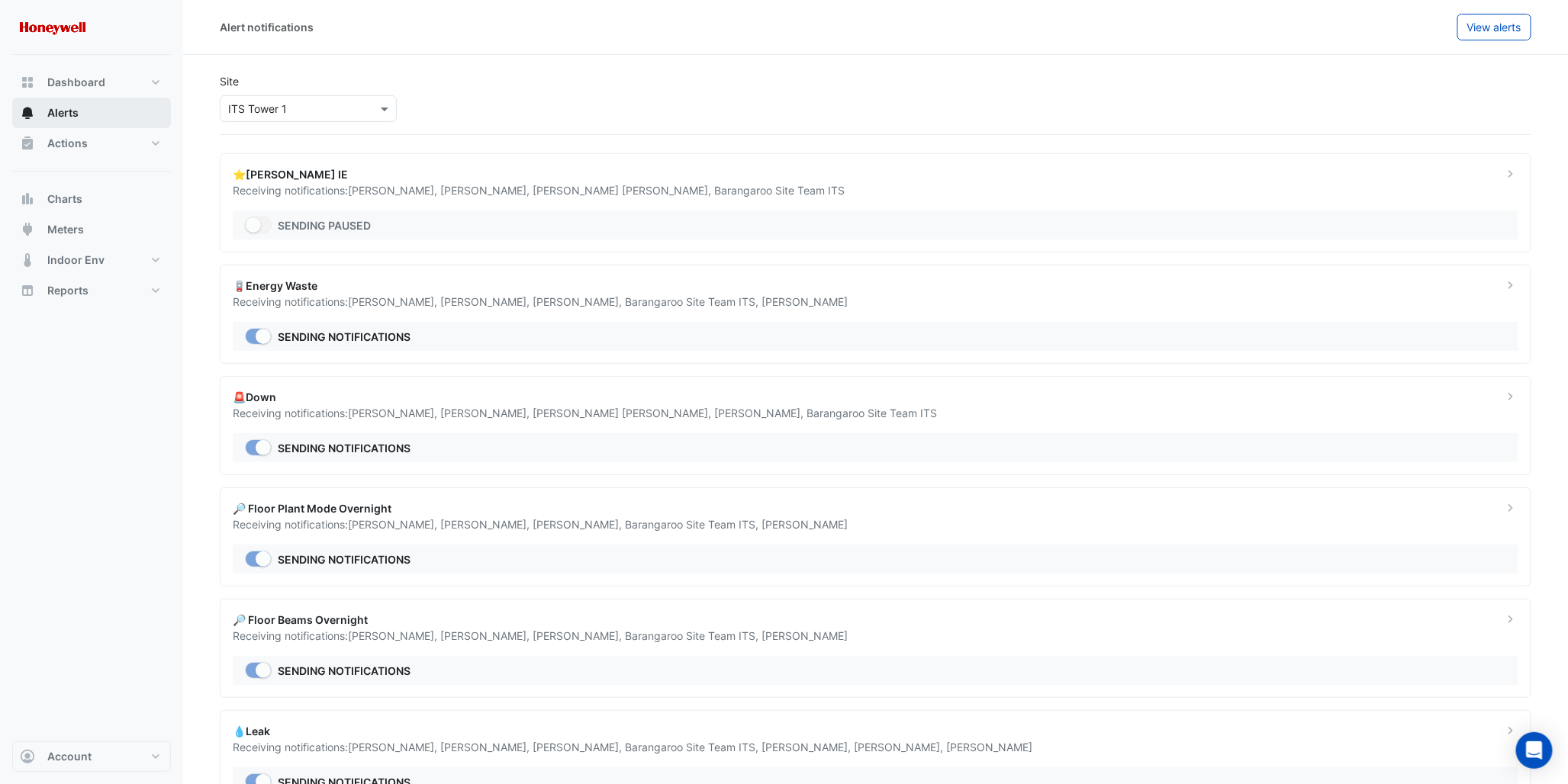
click at [48, 111] on span "Alerts" at bounding box center [62, 113] width 31 height 15
click at [1422, 30] on span "View alerts" at bounding box center [1494, 27] width 54 height 13
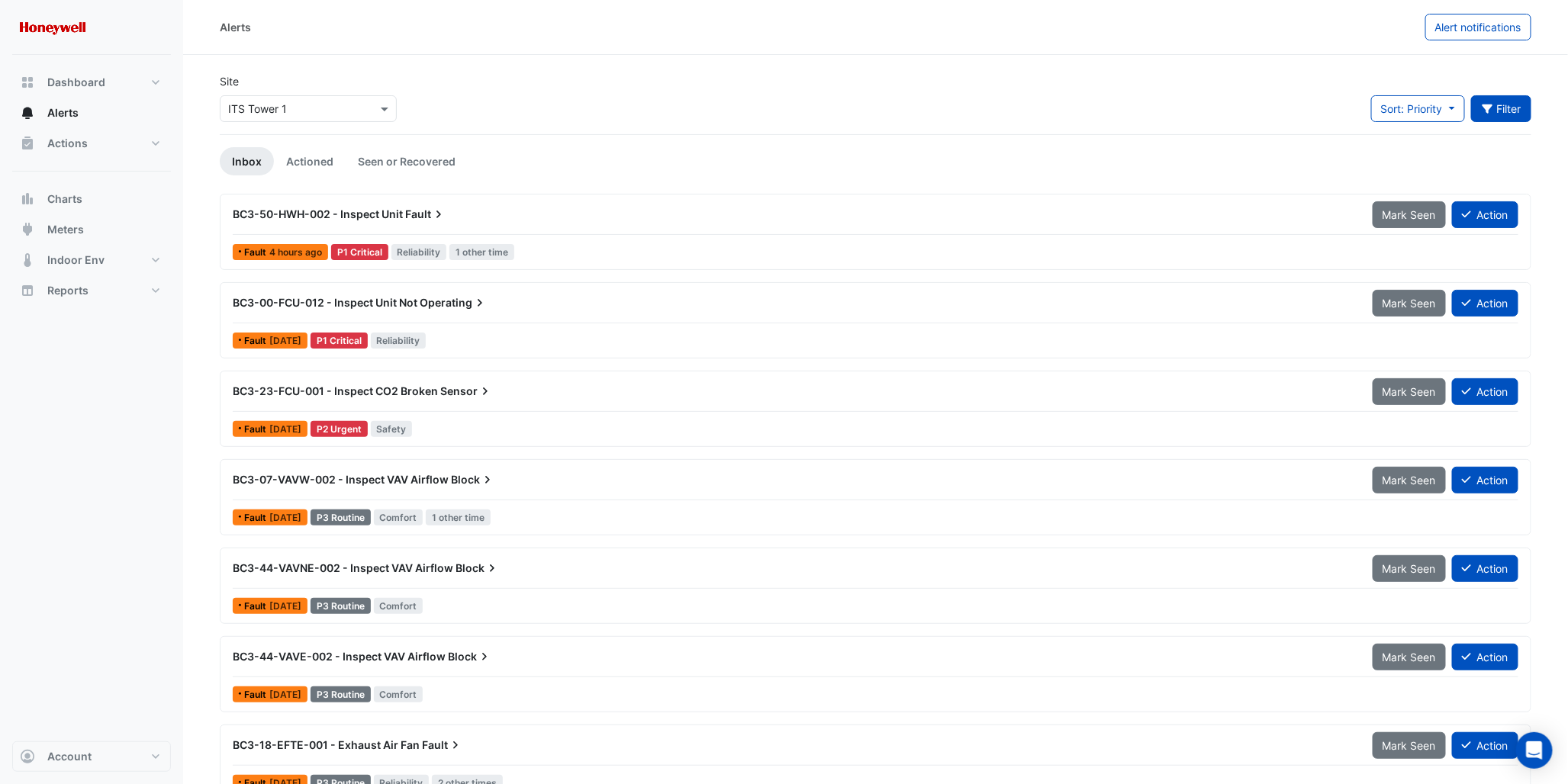
click at [1422, 106] on button "Filter" at bounding box center [1501, 108] width 61 height 26
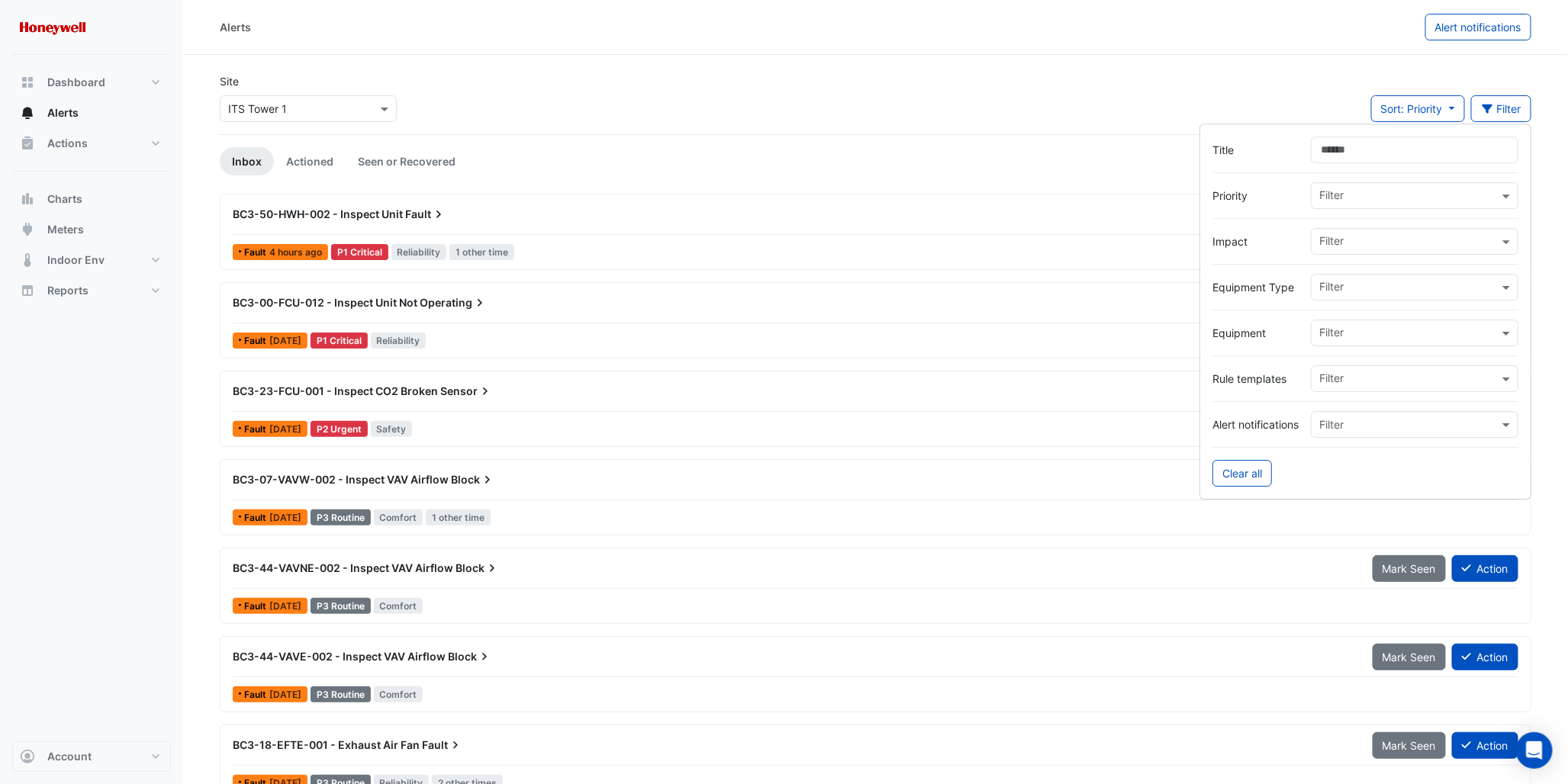
click at [1348, 158] on input "Title" at bounding box center [1414, 150] width 207 height 26
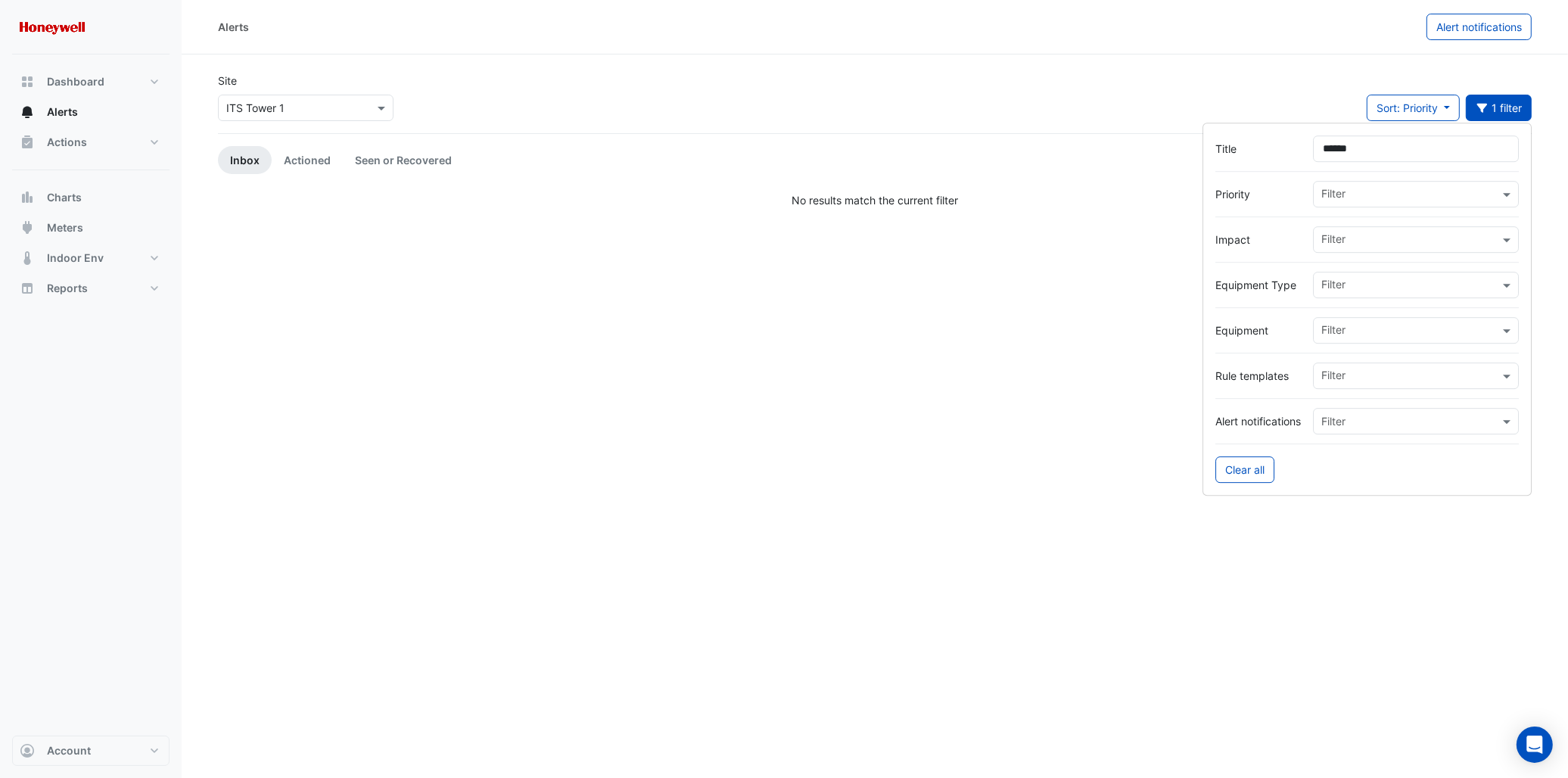
type input "******"
drag, startPoint x: 303, startPoint y: 168, endPoint x: 304, endPoint y: 177, distance: 9.1
click at [303, 168] on link "Actioned" at bounding box center [308, 160] width 71 height 28
